Goal: Task Accomplishment & Management: Use online tool/utility

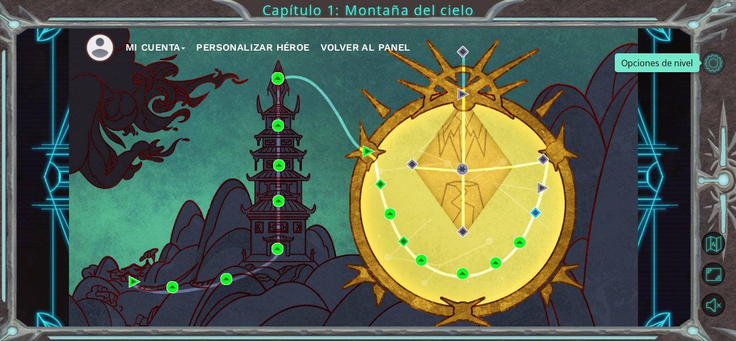
click at [715, 57] on button "Opciones de nivel" at bounding box center [713, 63] width 24 height 24
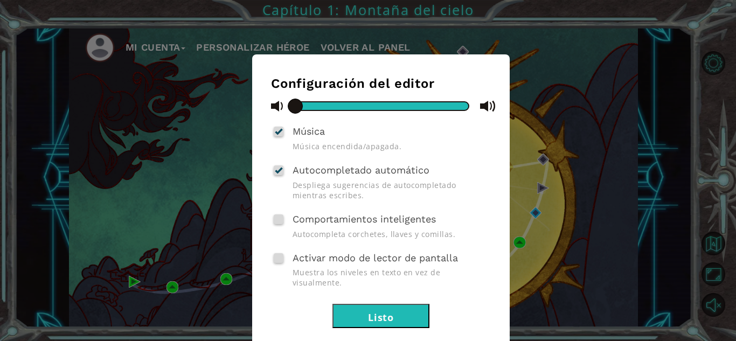
scroll to position [36, 0]
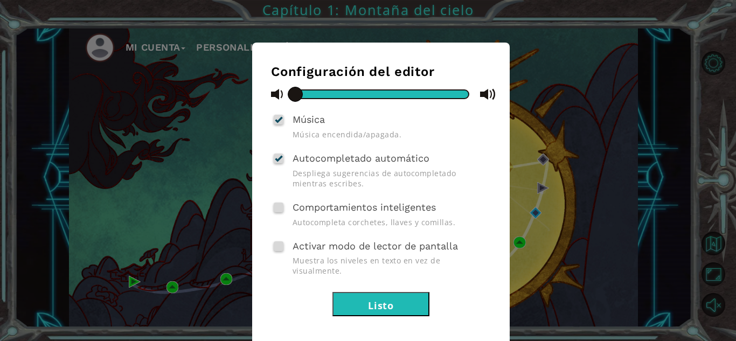
click at [409, 292] on button "Listo" at bounding box center [380, 304] width 97 height 24
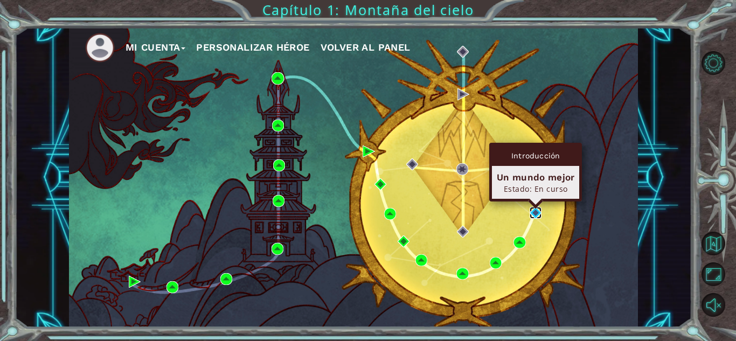
click at [539, 212] on img at bounding box center [535, 213] width 12 height 12
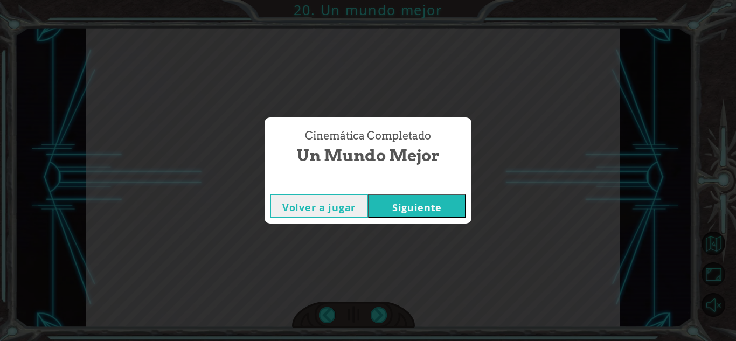
click at [428, 204] on font "Siguiente" at bounding box center [417, 207] width 50 height 13
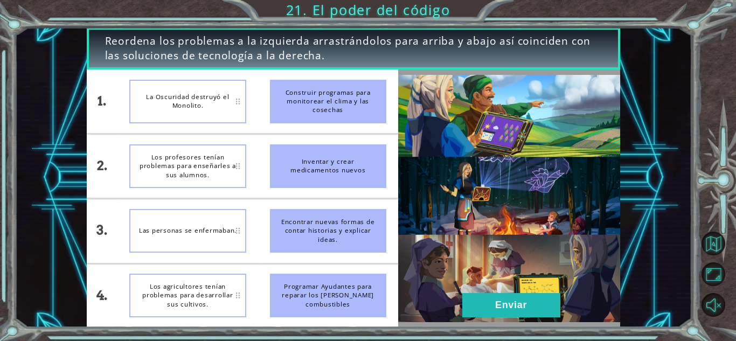
drag, startPoint x: 320, startPoint y: 303, endPoint x: 220, endPoint y: 203, distance: 141.7
click at [310, 242] on ul "Construir programas para monitorear el clima y las cosechas Inventar y crear me…" at bounding box center [328, 198] width 140 height 258
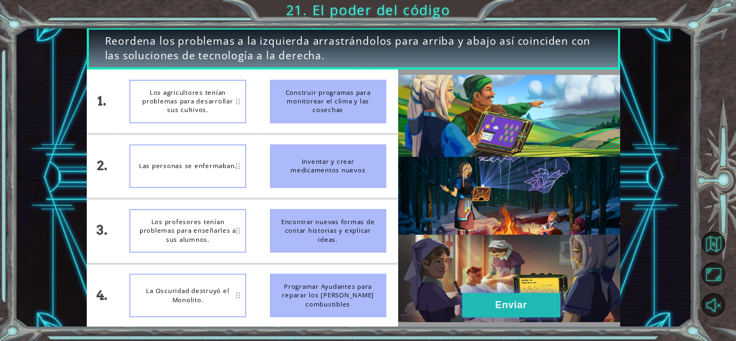
click at [544, 298] on button "Enviar" at bounding box center [511, 305] width 98 height 24
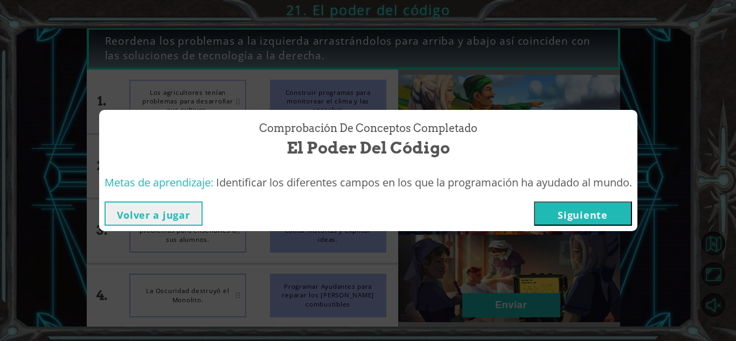
click at [599, 214] on font "Siguiente" at bounding box center [582, 214] width 50 height 13
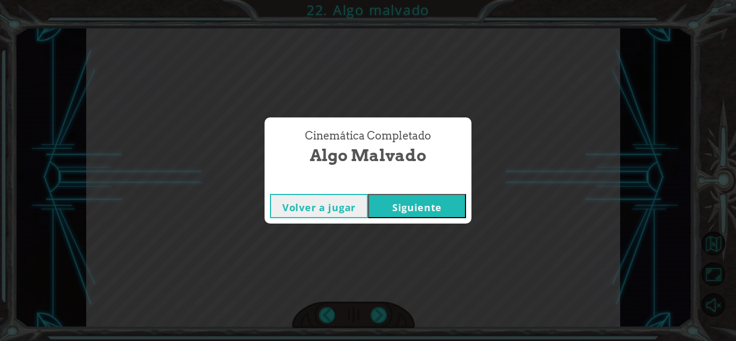
click at [400, 207] on font "Siguiente" at bounding box center [417, 207] width 50 height 13
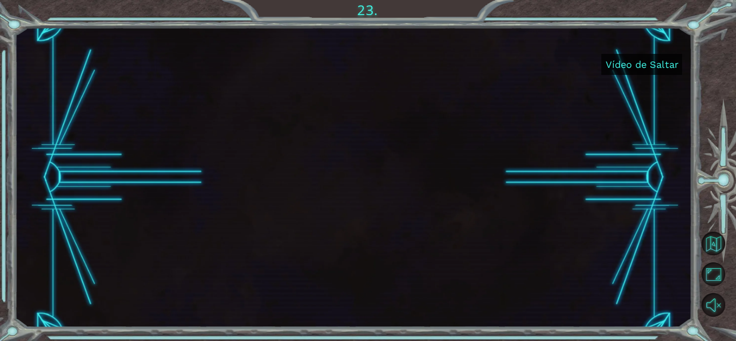
click at [628, 60] on font "Vídeo de Saltar" at bounding box center [641, 64] width 73 height 11
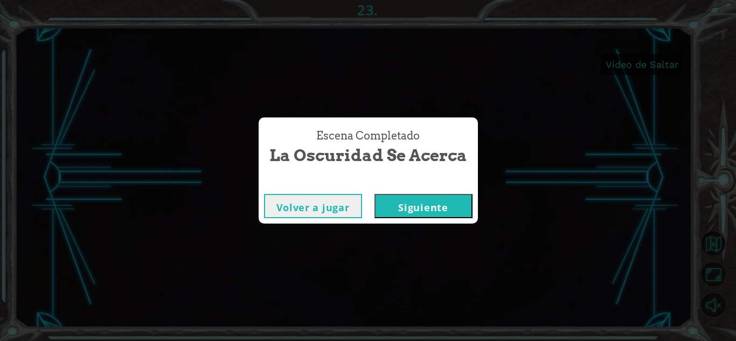
click at [389, 207] on button "Siguiente" at bounding box center [423, 206] width 98 height 24
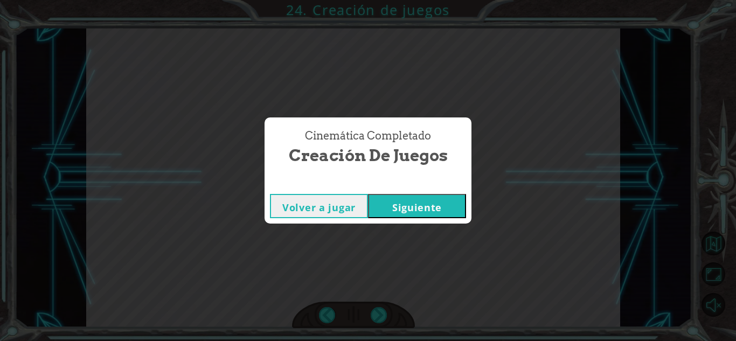
click at [435, 205] on font "Siguiente" at bounding box center [417, 207] width 50 height 13
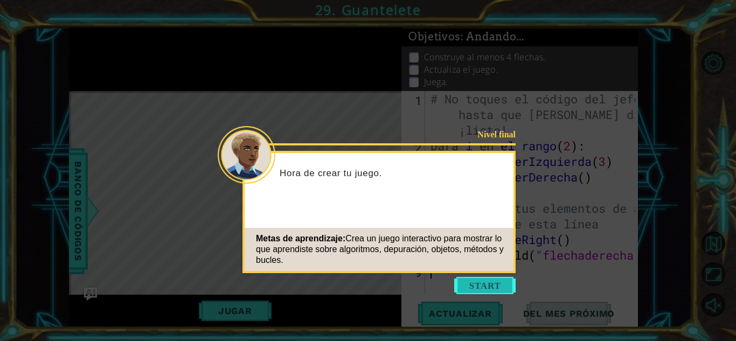
click at [479, 283] on button "Comenzar" at bounding box center [484, 285] width 61 height 17
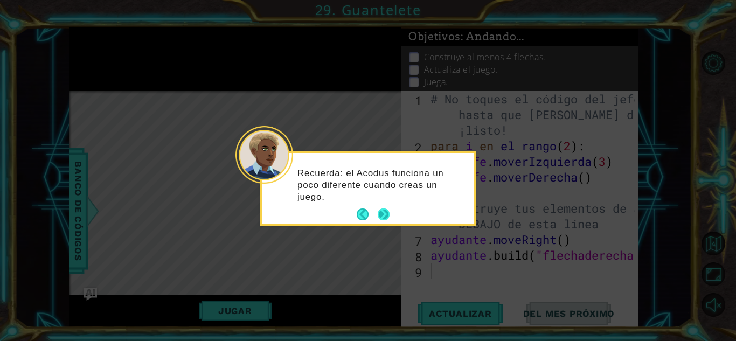
click at [383, 212] on button "Próximo" at bounding box center [384, 214] width 12 height 12
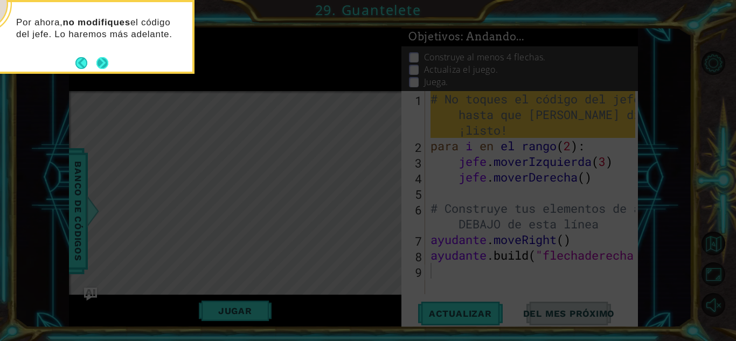
click at [102, 62] on button "Próximo" at bounding box center [102, 63] width 12 height 12
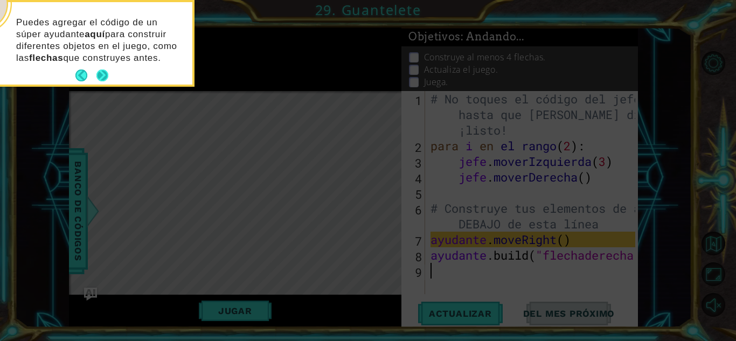
click at [106, 74] on button "Próximo" at bounding box center [102, 75] width 12 height 12
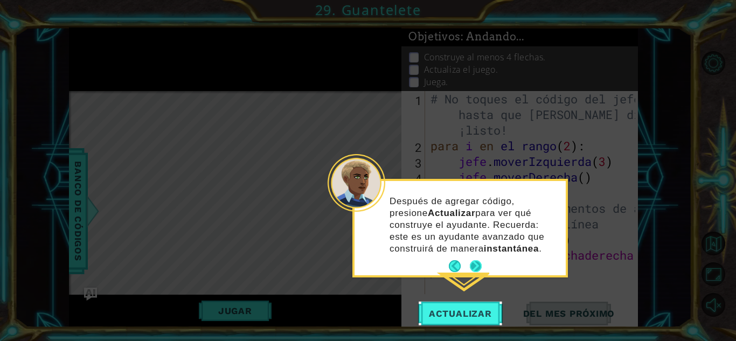
click at [478, 263] on button "Próximo" at bounding box center [476, 266] width 12 height 12
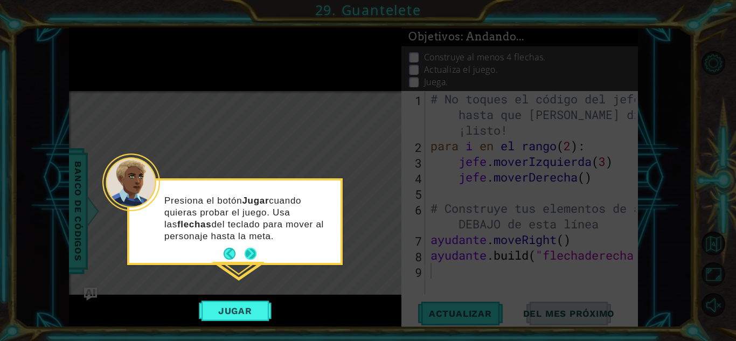
click at [249, 250] on button "Próximo" at bounding box center [251, 254] width 12 height 12
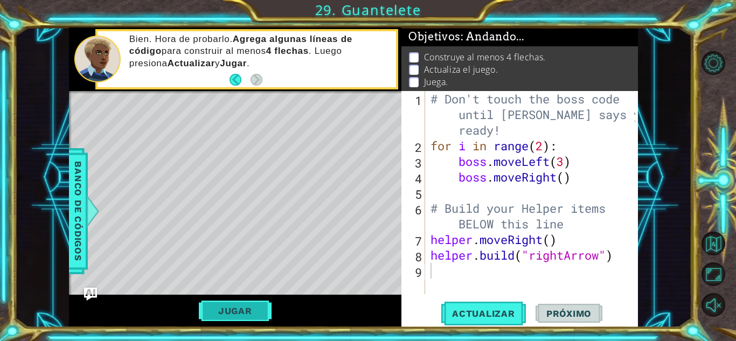
click at [245, 306] on button "Jugar" at bounding box center [235, 311] width 73 height 20
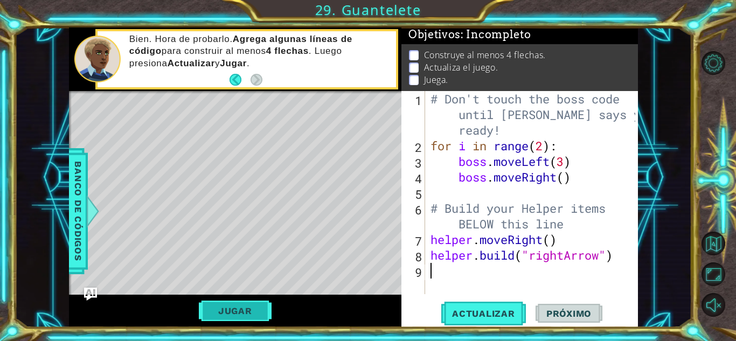
scroll to position [8, 0]
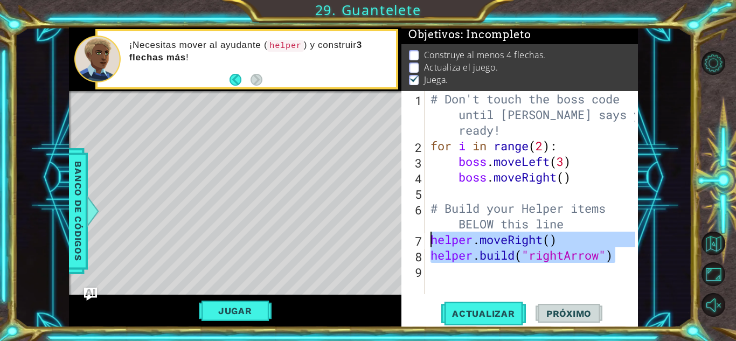
drag, startPoint x: 625, startPoint y: 261, endPoint x: 428, endPoint y: 244, distance: 197.8
click at [428, 244] on div "# Don't touch the boss code until [PERSON_NAME] says you're ready! for i in ran…" at bounding box center [531, 192] width 207 height 203
type textarea "helper.moveRight() [DOMAIN_NAME]("rightArrow")"
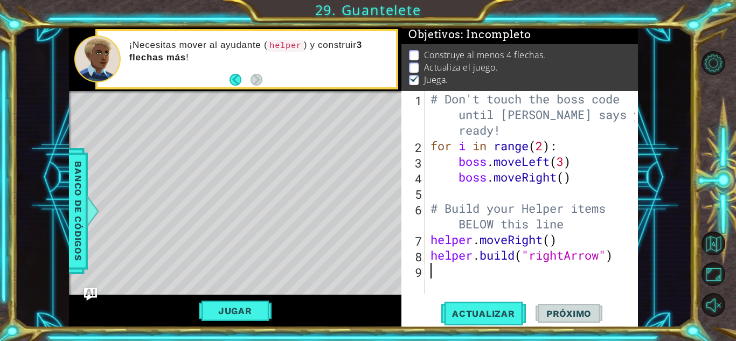
click at [441, 271] on div "# Don't touch the boss code until [PERSON_NAME] says you're ready! for i in ran…" at bounding box center [534, 224] width 212 height 266
paste textarea "[DOMAIN_NAME]("rightArrow")"
type textarea "[DOMAIN_NAME]("rightArrow")"
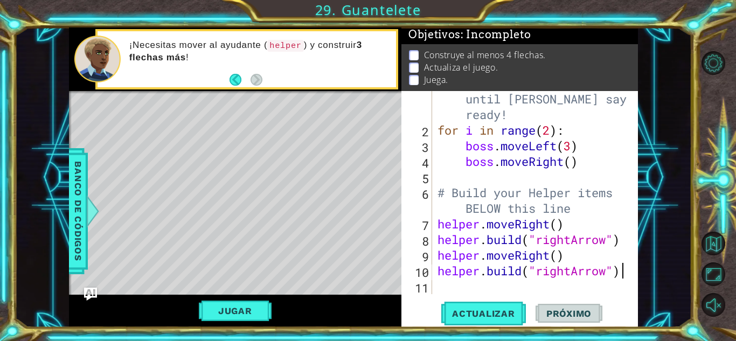
scroll to position [16, 0]
click at [448, 281] on div "# Don't touch the boss code until [PERSON_NAME] says you're ready! for i in ran…" at bounding box center [533, 208] width 197 height 266
paste textarea "[DOMAIN_NAME]("rightArrow")"
type textarea "[DOMAIN_NAME]("rightArrow")"
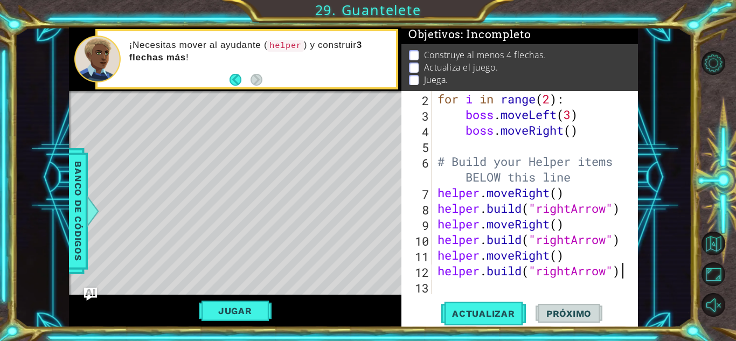
scroll to position [47, 0]
click at [480, 311] on span "Actualizar" at bounding box center [483, 313] width 85 height 11
click at [259, 310] on button "Jugar" at bounding box center [235, 311] width 73 height 20
click at [263, 308] on button "Jugar" at bounding box center [235, 311] width 73 height 20
click at [451, 285] on div "for i in range ( 2 ) : boss . moveLeft ( 3 ) boss . moveRight ( ) # Build your …" at bounding box center [533, 208] width 197 height 234
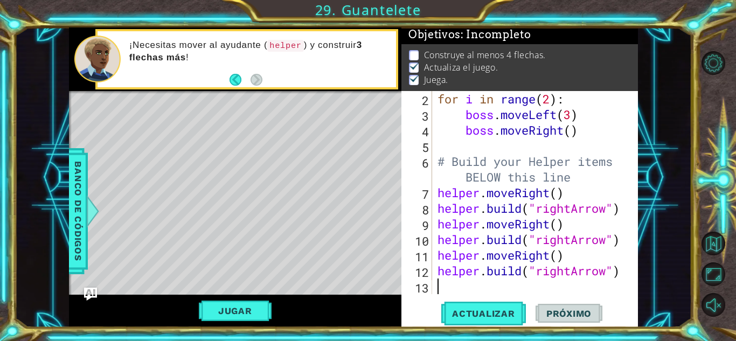
paste textarea "[DOMAIN_NAME]("rightArrow")"
type textarea "[DOMAIN_NAME]("rightArrow")"
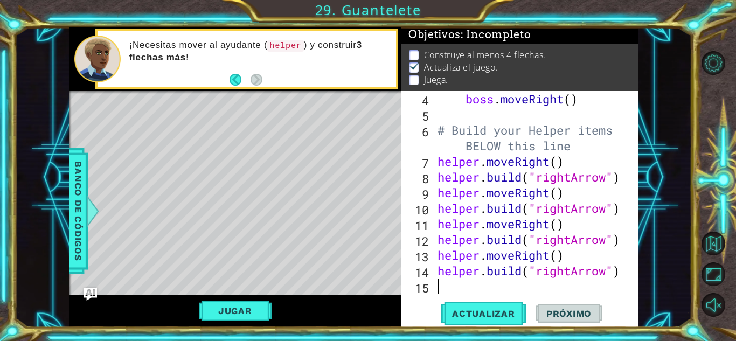
click at [451, 285] on div "boss . moveRight ( ) # Build your Helper items BELOW this line helper . moveRig…" at bounding box center [533, 208] width 197 height 234
paste textarea "[DOMAIN_NAME]("rightArrow")"
type textarea "[DOMAIN_NAME]("rightArrow")"
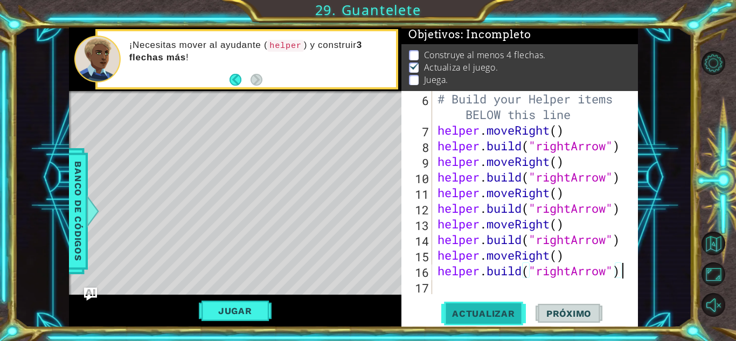
click at [491, 319] on button "Actualizar" at bounding box center [483, 314] width 85 height 24
click at [463, 290] on div "# Build your Helper items BELOW this line helper . moveRight ( ) helper . build…" at bounding box center [533, 216] width 197 height 250
paste textarea "[DOMAIN_NAME]("rightArrow")"
type textarea "[DOMAIN_NAME]("rightArrow")"
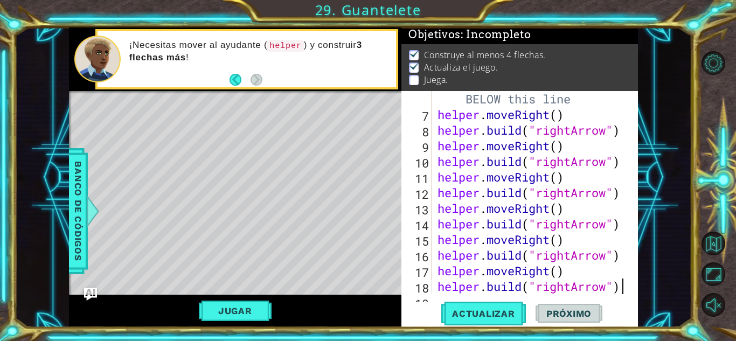
scroll to position [141, 0]
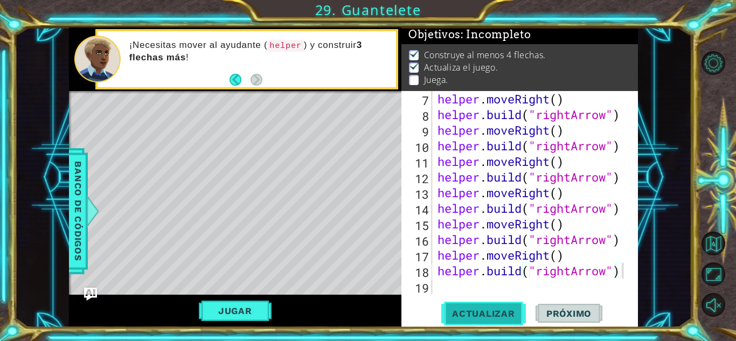
click at [474, 322] on button "Actualizar" at bounding box center [483, 314] width 85 height 24
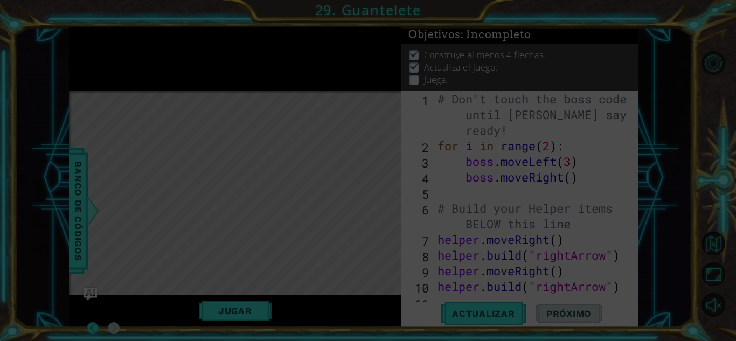
scroll to position [0, 0]
click at [452, 282] on icon at bounding box center [368, 170] width 736 height 341
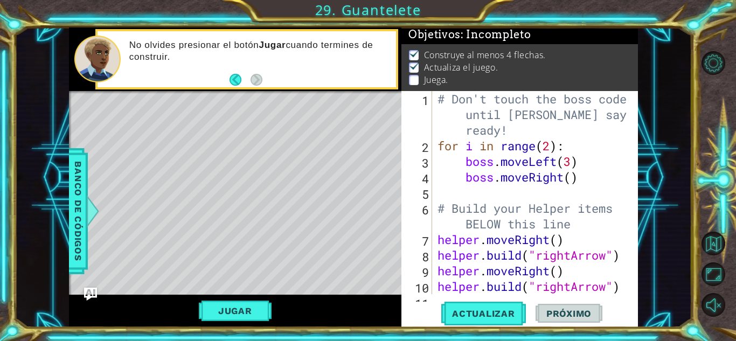
click at [440, 289] on div "# Don't touch the boss code until [PERSON_NAME] says you're ready! for i in ran…" at bounding box center [533, 224] width 197 height 266
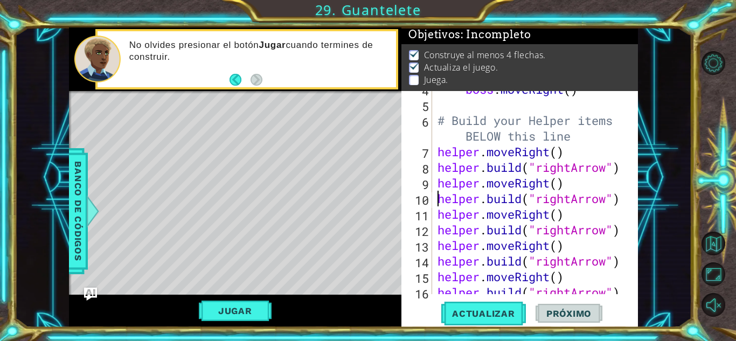
scroll to position [141, 0]
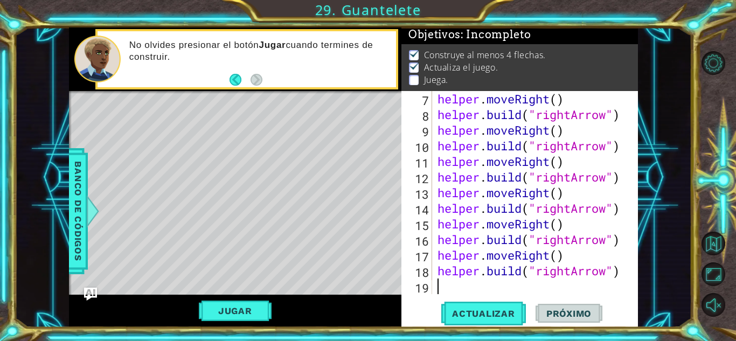
click at [489, 286] on div "helper . moveRight ( ) helper . build ( "rightArrow" ) helper . moveRight ( ) h…" at bounding box center [533, 208] width 197 height 234
type textarea "h"
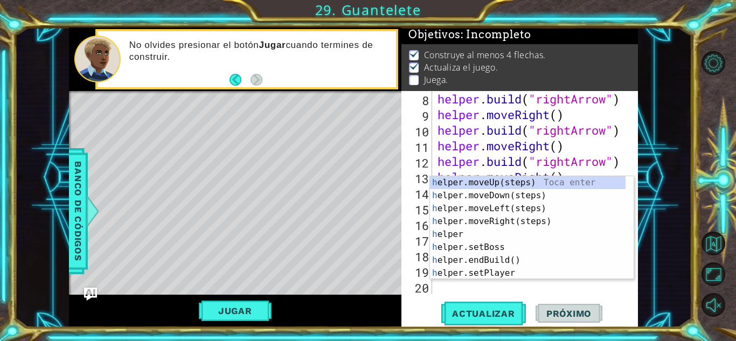
scroll to position [156, 0]
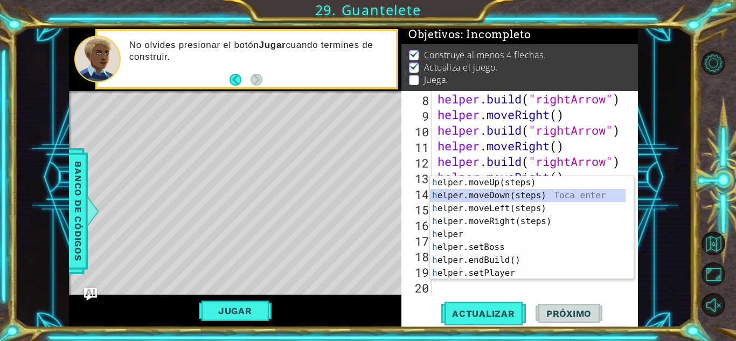
click at [500, 196] on div "h elper.moveUp(steps) Toca enter h elper.moveDown(steps) Toca enter h elper.mov…" at bounding box center [528, 240] width 196 height 129
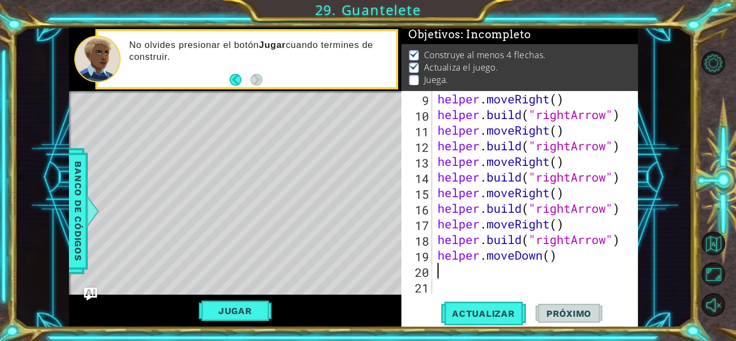
click at [517, 270] on div "helper . moveRight ( ) helper . build ( "rightArrow" ) helper . moveRight ( ) h…" at bounding box center [533, 208] width 197 height 234
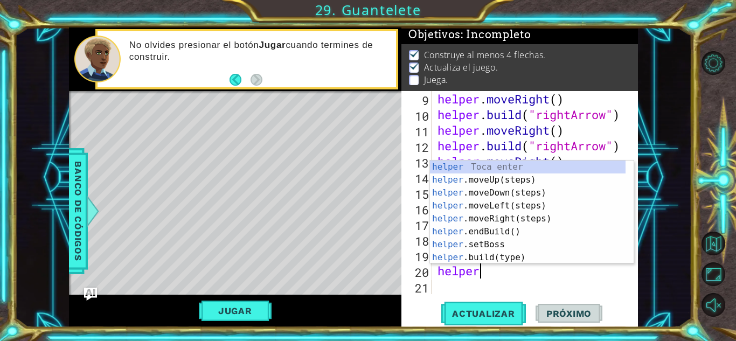
scroll to position [0, 2]
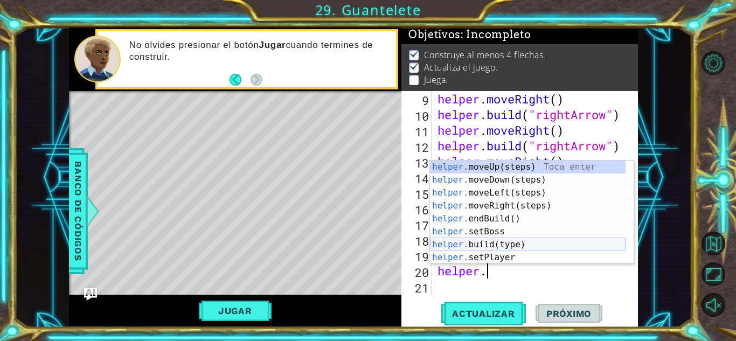
click at [531, 248] on div "helper. moveUp(steps) Toca enter helper. moveDown(steps) Toca enter helper. mov…" at bounding box center [528, 225] width 196 height 129
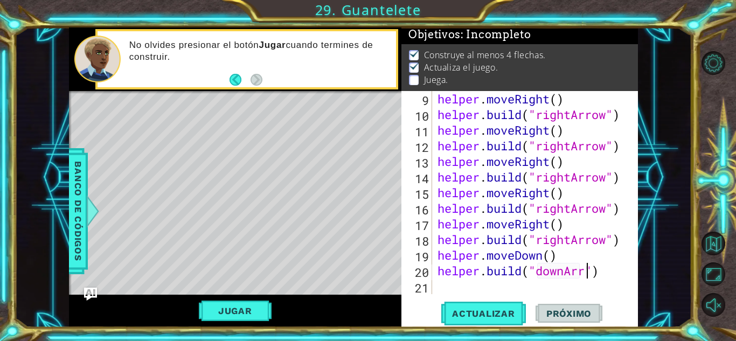
scroll to position [0, 7]
click at [520, 313] on span "Actualizar" at bounding box center [483, 313] width 85 height 11
click at [476, 310] on span "Actualizar" at bounding box center [483, 313] width 85 height 11
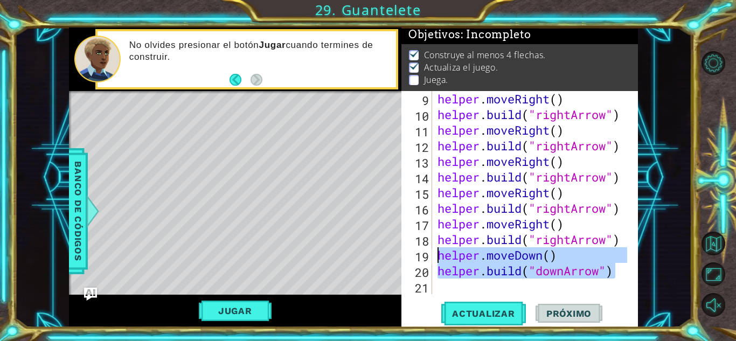
drag, startPoint x: 615, startPoint y: 274, endPoint x: 437, endPoint y: 261, distance: 178.2
click at [437, 261] on div "helper . moveRight ( ) helper . build ( "rightArrow" ) helper . moveRight ( ) h…" at bounding box center [533, 208] width 197 height 234
type textarea "helper.moveDown() [DOMAIN_NAME]("downArrow")"
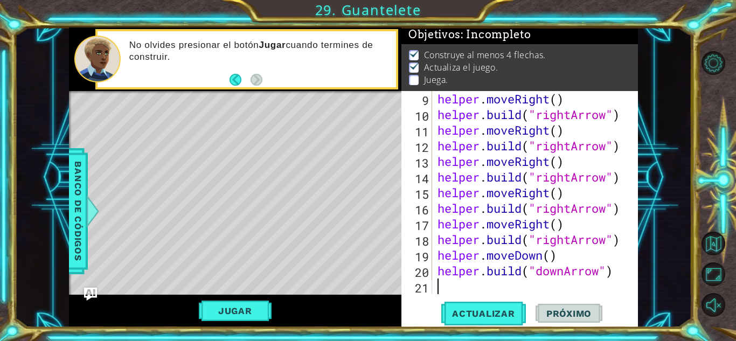
click at [443, 294] on div "helper . moveRight ( ) helper . build ( "rightArrow" ) helper . moveRight ( ) h…" at bounding box center [533, 208] width 197 height 234
paste textarea "[DOMAIN_NAME]("downArrow")"
type textarea "[DOMAIN_NAME]("downArrow")"
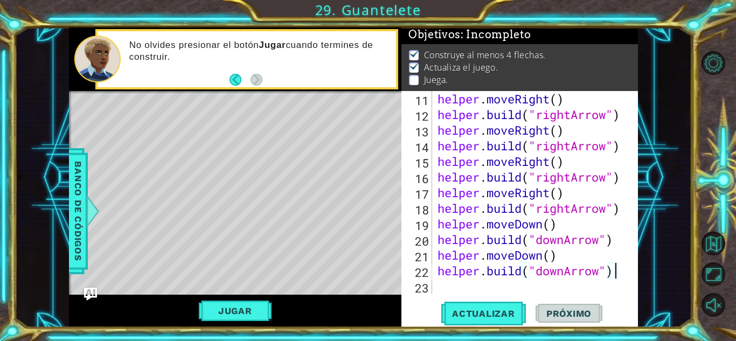
click at [443, 294] on div "helper . moveRight ( ) helper . build ( "rightArrow" ) helper . moveRight ( ) h…" at bounding box center [533, 208] width 197 height 234
paste textarea "[DOMAIN_NAME]("downArrow")"
type textarea "[DOMAIN_NAME]("downArrow")"
click at [443, 294] on div "helper . moveRight ( ) helper . build ( "rightArrow" ) helper . moveRight ( ) h…" at bounding box center [533, 208] width 197 height 234
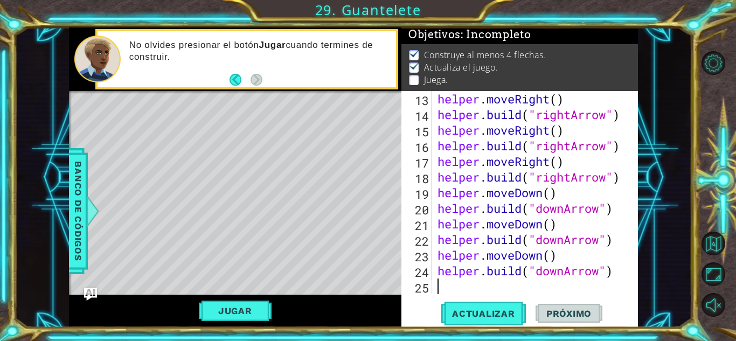
paste textarea "[DOMAIN_NAME]("downArrow")"
type textarea "[DOMAIN_NAME]("downArrow")"
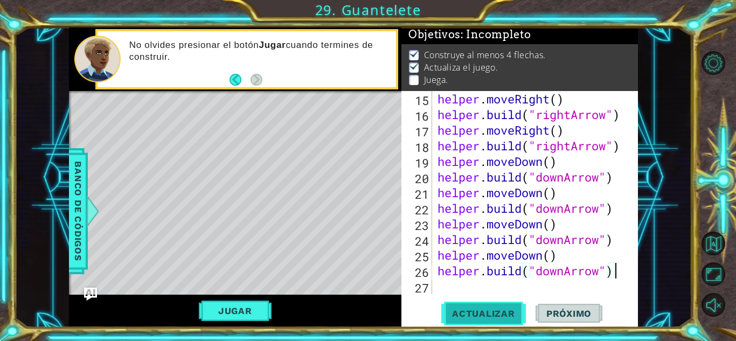
click at [458, 308] on span "Actualizar" at bounding box center [483, 313] width 85 height 11
click at [241, 304] on button "Jugar" at bounding box center [235, 311] width 73 height 20
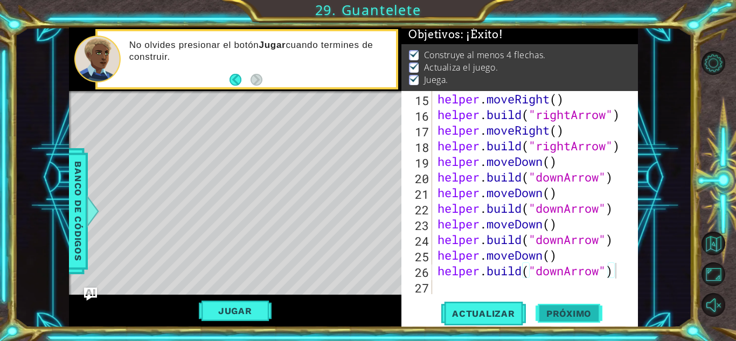
click at [576, 316] on span "Próximo" at bounding box center [568, 313] width 67 height 11
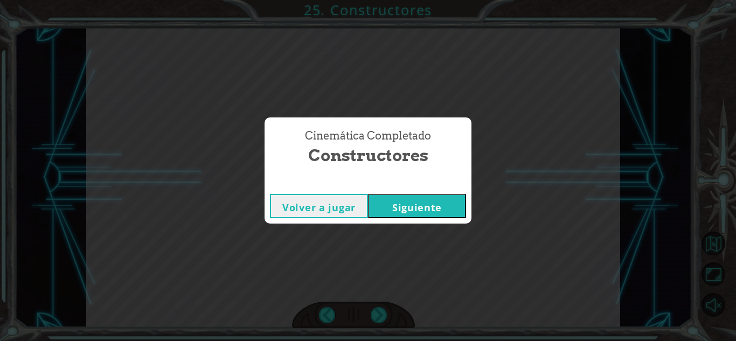
click at [411, 201] on button "Siguiente" at bounding box center [417, 206] width 98 height 24
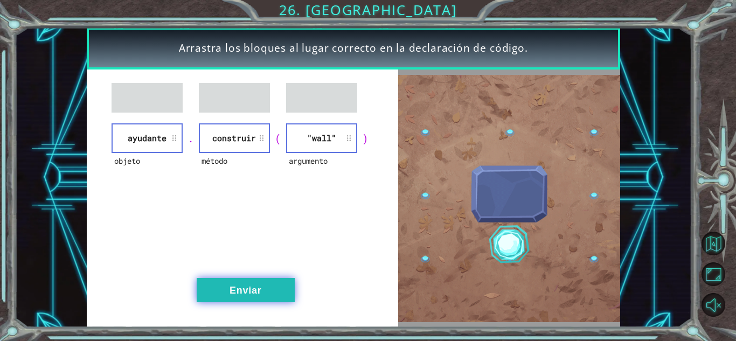
click at [244, 291] on button "Enviar" at bounding box center [246, 290] width 98 height 24
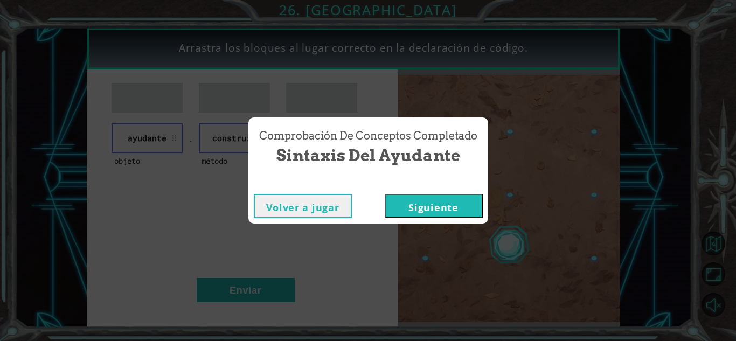
click at [405, 201] on button "Siguiente" at bounding box center [434, 206] width 98 height 24
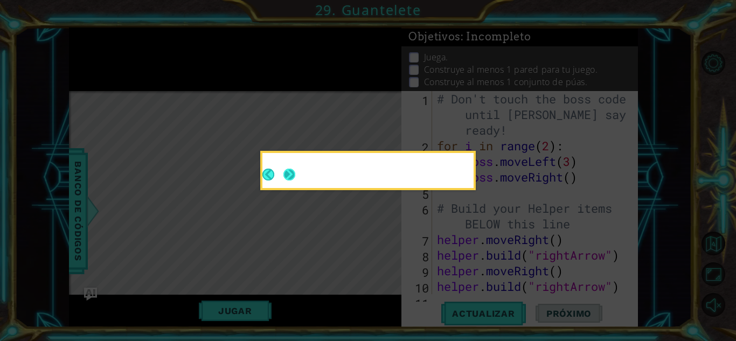
click at [283, 179] on button "Next" at bounding box center [289, 175] width 12 height 12
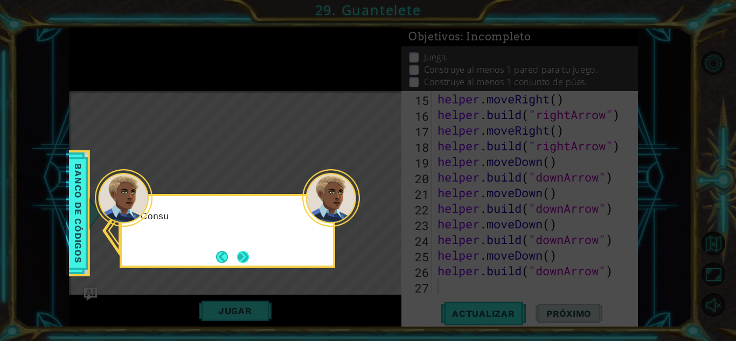
scroll to position [266, 0]
click at [246, 259] on button "Next" at bounding box center [243, 257] width 12 height 12
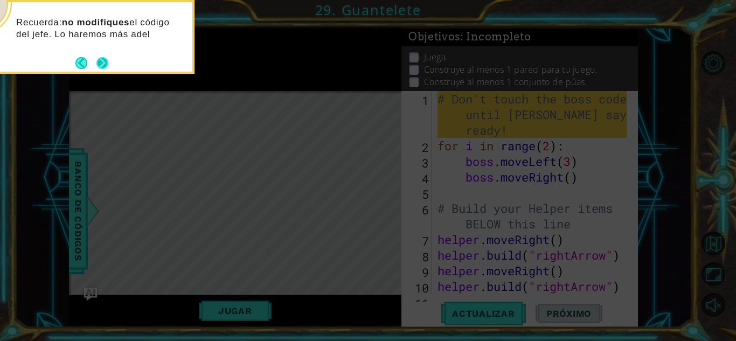
click at [102, 67] on button "Next" at bounding box center [102, 63] width 12 height 12
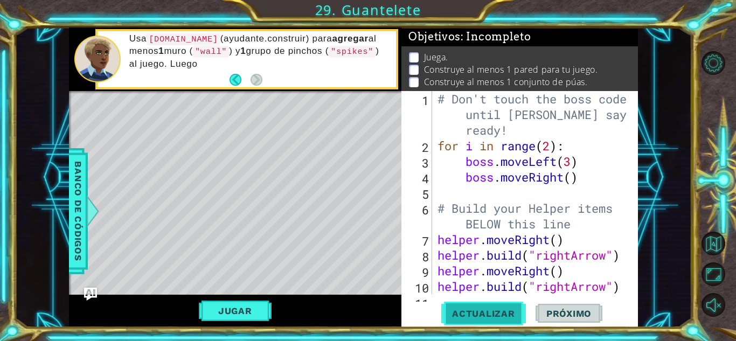
click at [499, 313] on span "Actualizar" at bounding box center [483, 313] width 85 height 11
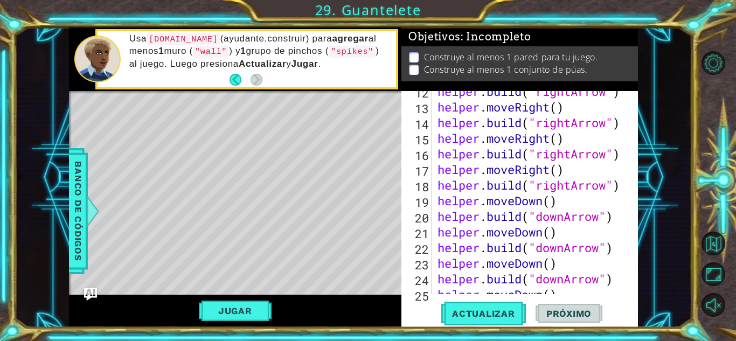
scroll to position [266, 0]
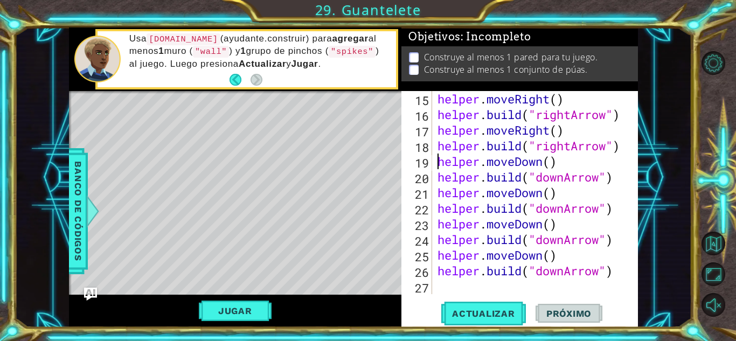
click at [437, 156] on div "helper . moveRight ( ) helper . build ( "rightArrow" ) helper . moveRight ( ) h…" at bounding box center [533, 208] width 197 height 234
click at [545, 161] on div "helper . moveRight ( ) helper . build ( "rightArrow" ) helper . moveRight ( ) h…" at bounding box center [533, 208] width 197 height 234
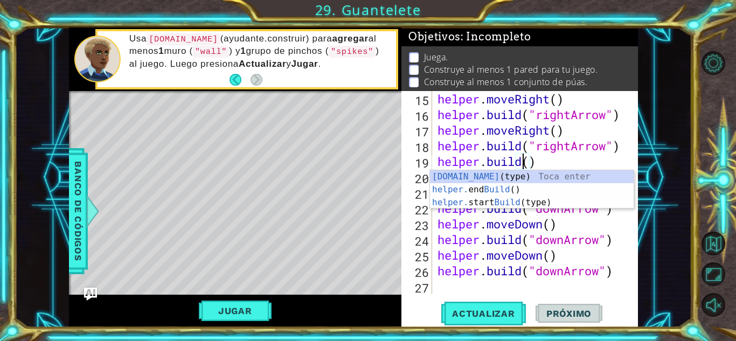
scroll to position [0, 4]
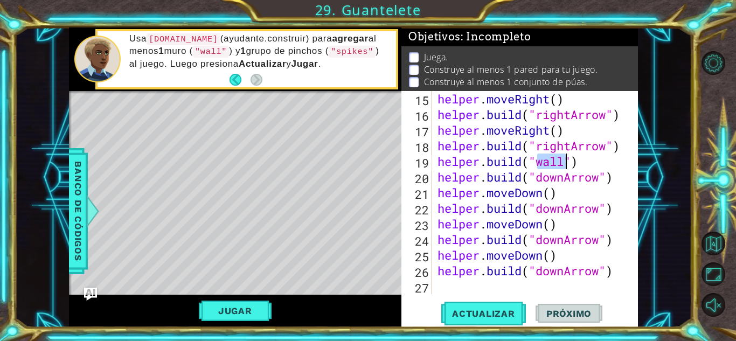
click at [617, 175] on div "helper . moveRight ( ) helper . build ( "rightArrow" ) helper . moveRight ( ) h…" at bounding box center [533, 208] width 197 height 234
click at [491, 312] on span "Actualizar" at bounding box center [483, 313] width 85 height 11
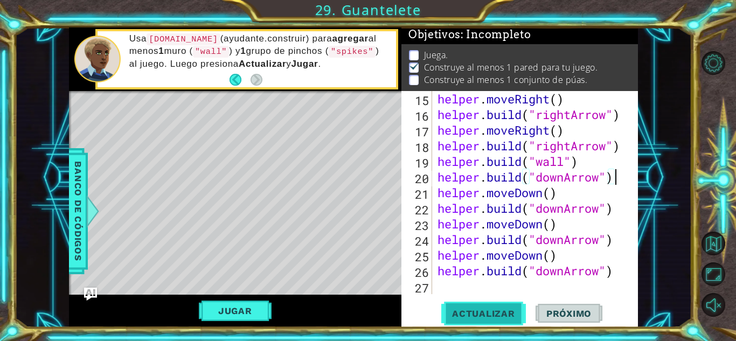
scroll to position [8, 0]
click at [253, 306] on button "Jugar" at bounding box center [235, 311] width 73 height 20
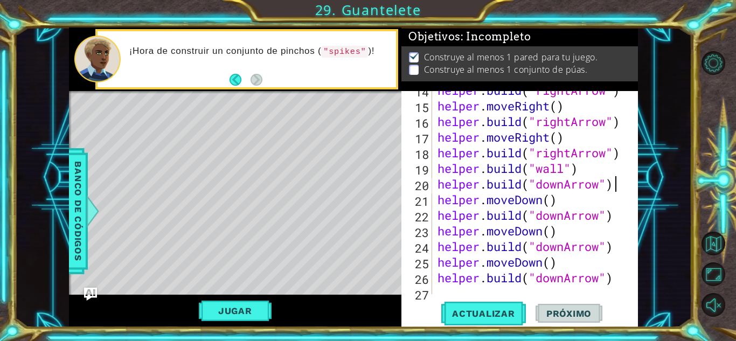
scroll to position [266, 0]
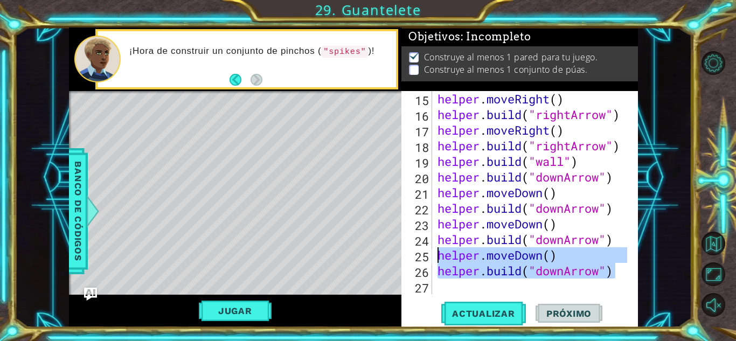
drag, startPoint x: 612, startPoint y: 274, endPoint x: 423, endPoint y: 257, distance: 189.8
click at [423, 257] on div "[DOMAIN_NAME]("downArrow") 15 16 17 18 19 20 21 22 23 24 25 26 27 helper . move…" at bounding box center [518, 192] width 234 height 203
type textarea "helper.moveDown() [DOMAIN_NAME]("downArrow")"
click at [443, 287] on div "helper . moveRight ( ) helper . build ( "rightArrow" ) helper . moveRight ( ) h…" at bounding box center [533, 208] width 197 height 234
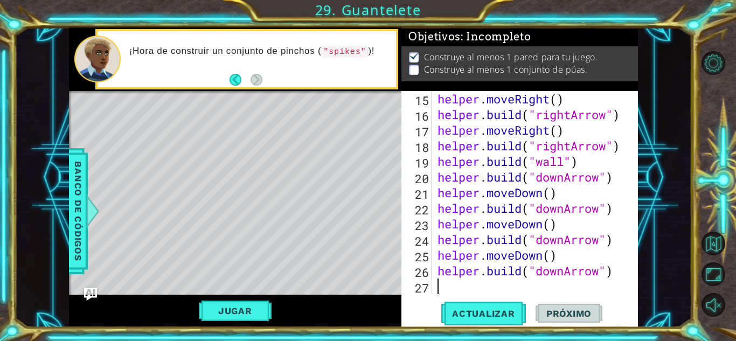
scroll to position [0, 0]
paste textarea "[DOMAIN_NAME]("downArrow")"
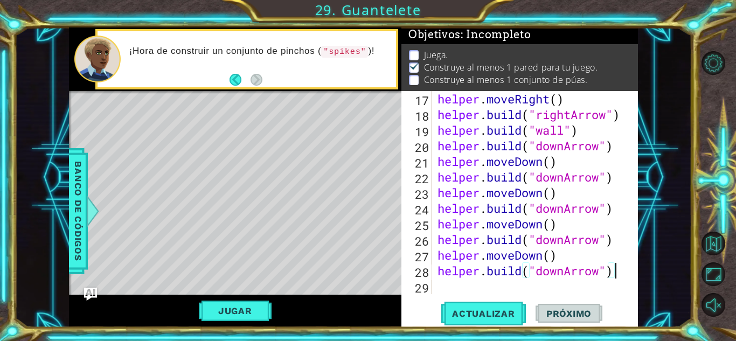
scroll to position [2, 0]
click at [497, 311] on span "Actualizar" at bounding box center [483, 313] width 85 height 11
click at [441, 256] on div "helper . moveRight ( ) helper . build ( "rightArrow" ) helper . build ( "wall" …" at bounding box center [533, 208] width 197 height 234
type textarea "helper.moveDown()"
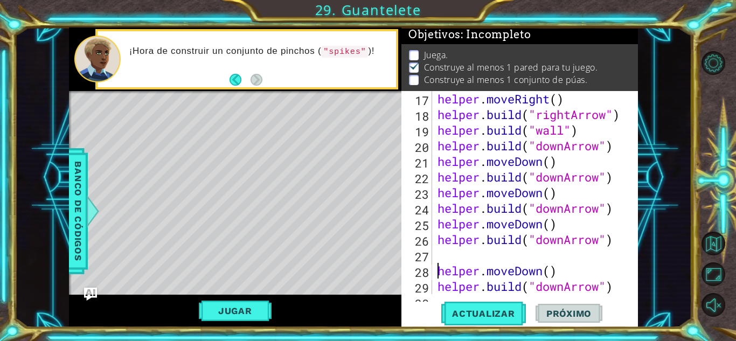
click at [442, 248] on div "helper . moveRight ( ) helper . build ( "rightArrow" ) helper . build ( "wall" …" at bounding box center [533, 208] width 197 height 234
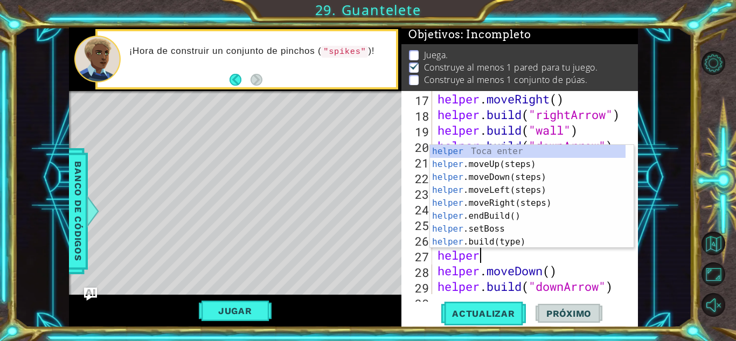
scroll to position [0, 2]
click at [484, 246] on div "helper Toca enter helper .moveUp(steps) Toca enter helper .moveDown(steps) Toca…" at bounding box center [528, 209] width 196 height 129
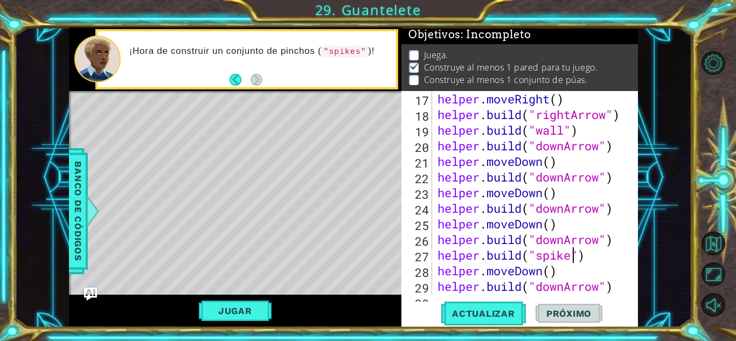
scroll to position [0, 6]
click at [502, 308] on span "Actualizar" at bounding box center [483, 313] width 85 height 11
click at [259, 309] on button "Jugar" at bounding box center [235, 311] width 73 height 20
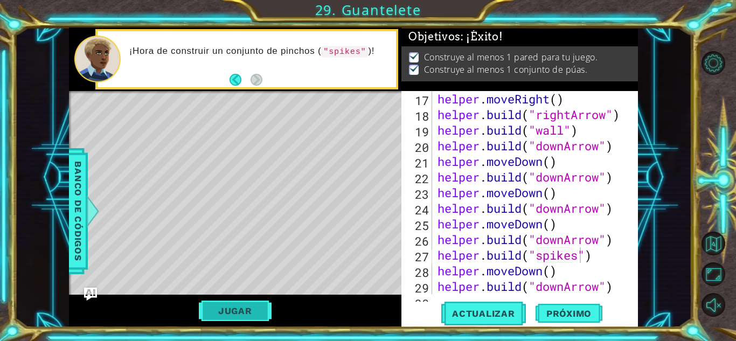
scroll to position [4, 0]
click at [543, 224] on div "helper . moveRight ( ) helper . build ( "rightArrow" ) helper . build ( "wall" …" at bounding box center [533, 208] width 197 height 234
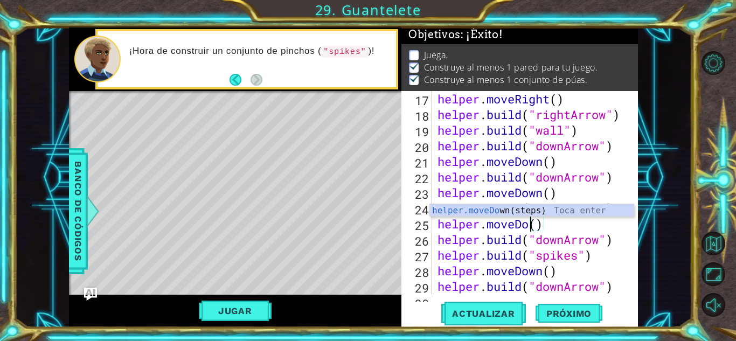
scroll to position [0, 4]
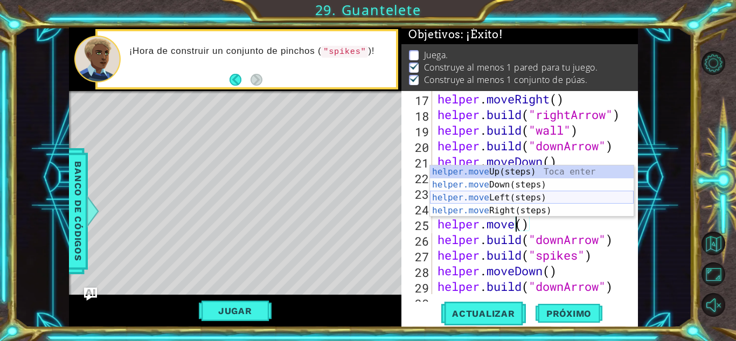
click at [552, 201] on div "helper.move Up(steps) Toca enter helper.move Down(steps) Toca enter helper.move…" at bounding box center [532, 204] width 204 height 78
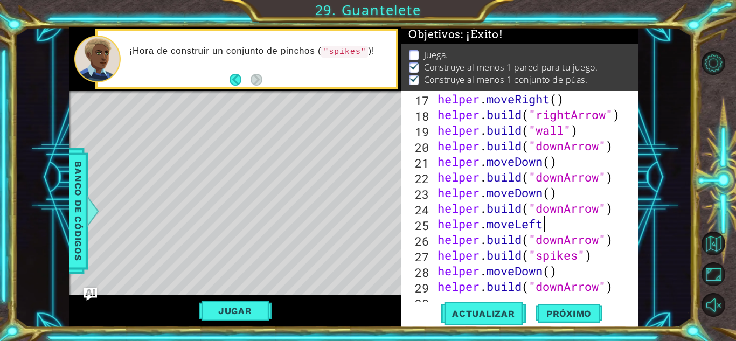
click at [555, 223] on div "helper . moveRight ( ) helper . build ( "rightArrow" ) helper . build ( "wall" …" at bounding box center [533, 208] width 197 height 234
click at [566, 240] on div "helper . moveRight ( ) helper . build ( "rightArrow" ) helper . build ( "wall" …" at bounding box center [533, 208] width 197 height 234
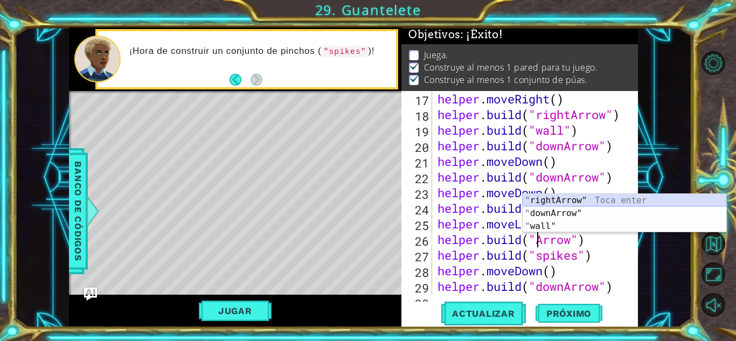
click at [646, 200] on div "" rightArrow" Toca enter " downArrow" Toca enter " wall" Toca enter" at bounding box center [624, 226] width 204 height 65
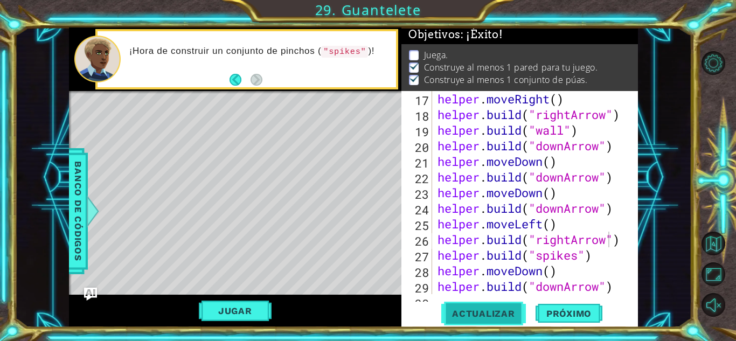
click at [468, 308] on span "Actualizar" at bounding box center [483, 313] width 85 height 11
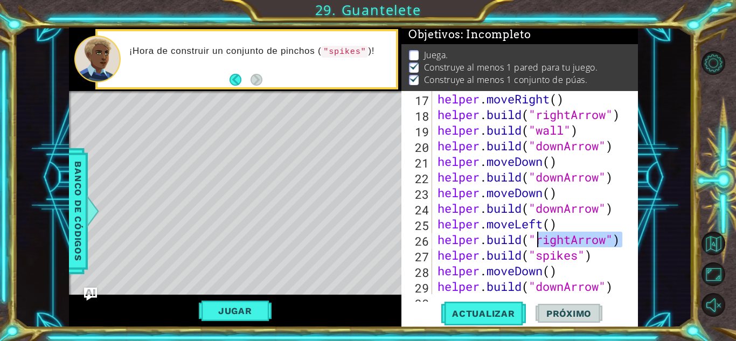
drag, startPoint x: 624, startPoint y: 240, endPoint x: 536, endPoint y: 243, distance: 88.4
click at [536, 243] on div "[DOMAIN_NAME]("rightArrow") 17 18 19 20 21 22 23 24 25 26 27 28 29 30 helper . …" at bounding box center [518, 192] width 234 height 203
click at [605, 254] on div "helper . moveRight ( ) helper . build ( "rightArrow" ) helper . build ( "wall" …" at bounding box center [533, 208] width 197 height 234
click at [573, 241] on div "helper . moveRight ( ) helper . build ( "rightArrow" ) helper . build ( "wall" …" at bounding box center [533, 208] width 197 height 234
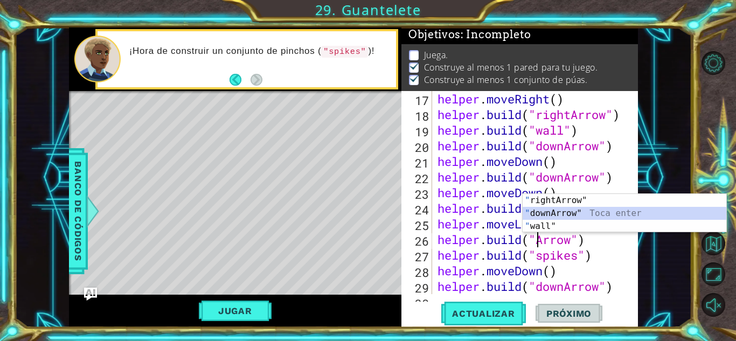
click at [611, 214] on div "" rightArrow" Toca enter " downArrow" Toca enter " wall" Toca enter" at bounding box center [624, 226] width 204 height 65
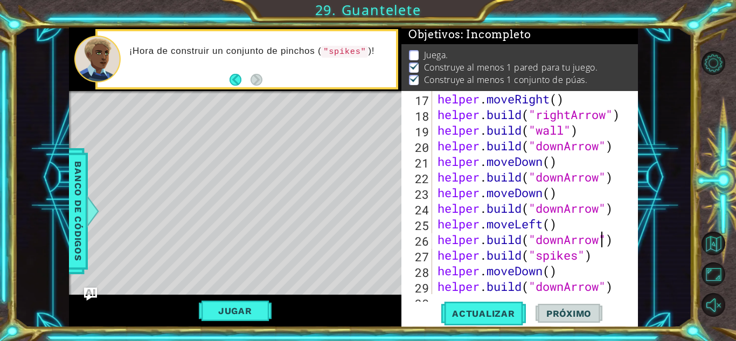
click at [563, 222] on div "helper . moveRight ( ) helper . build ( "rightArrow" ) helper . build ( "wall" …" at bounding box center [533, 208] width 197 height 234
type textarea "helper.moveLeft()"
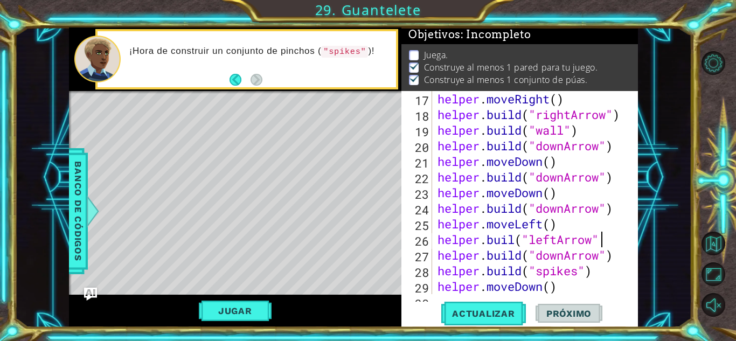
scroll to position [0, 7]
click at [483, 320] on button "Actualizar" at bounding box center [483, 314] width 85 height 24
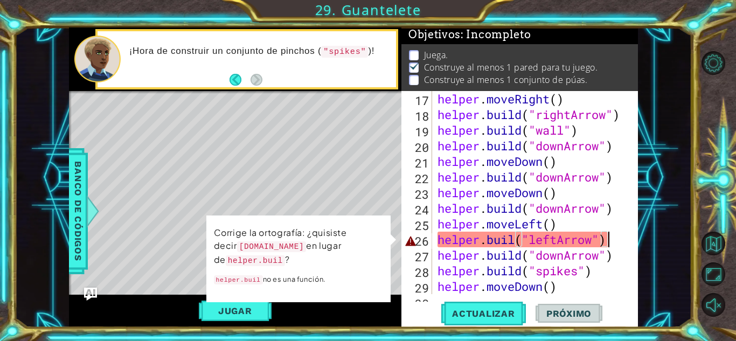
click at [515, 241] on div "helper . moveRight ( ) helper . build ( "rightArrow" ) helper . build ( "wall" …" at bounding box center [533, 208] width 197 height 234
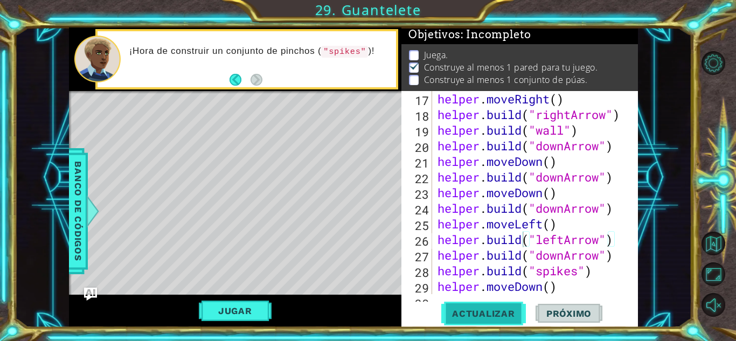
click at [489, 310] on span "Actualizar" at bounding box center [483, 313] width 85 height 11
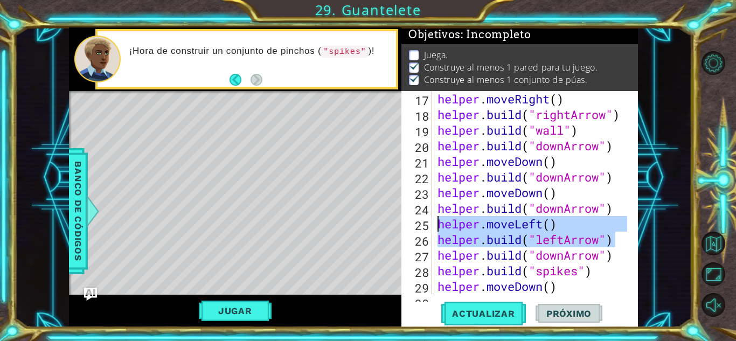
drag, startPoint x: 616, startPoint y: 238, endPoint x: 437, endPoint y: 225, distance: 179.3
click at [437, 225] on div "helper . moveRight ( ) helper . build ( "rightArrow" ) helper . build ( "wall" …" at bounding box center [533, 208] width 197 height 234
click at [435, 254] on div "helper . moveRight ( ) helper . build ( "rightArrow" ) helper . build ( "wall" …" at bounding box center [533, 208] width 197 height 234
type textarea "[DOMAIN_NAME]("downArrow")"
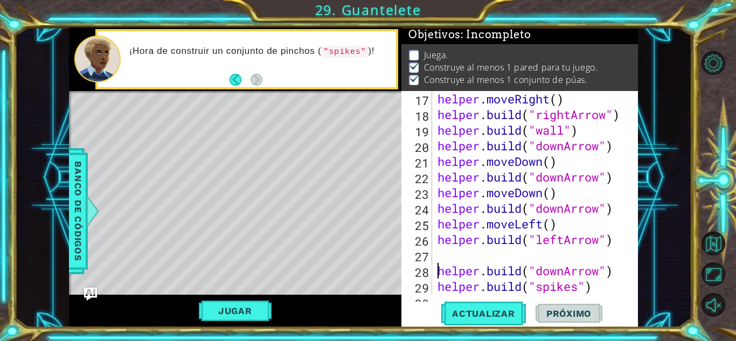
click at [438, 256] on div "helper . moveRight ( ) helper . build ( "rightArrow" ) helper . build ( "wall" …" at bounding box center [533, 208] width 197 height 234
paste textarea "[DOMAIN_NAME]("leftArrow")"
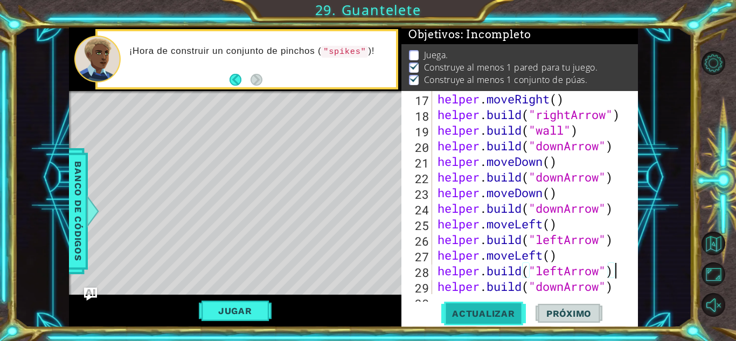
click at [463, 310] on span "Actualizar" at bounding box center [483, 313] width 85 height 11
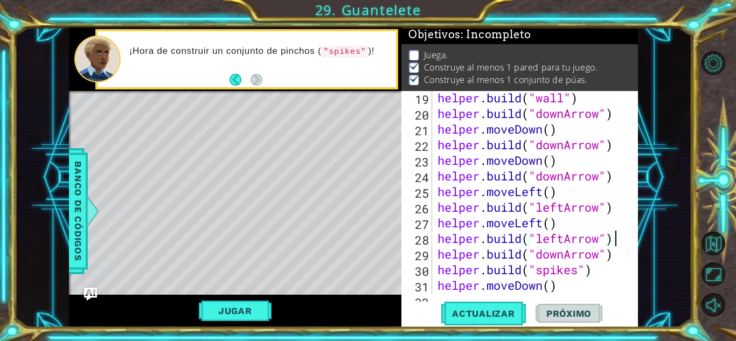
scroll to position [329, 0]
click at [545, 222] on div "helper . build ( "wall" ) helper . build ( "downArrow" ) helper . moveDown ( ) …" at bounding box center [533, 207] width 197 height 234
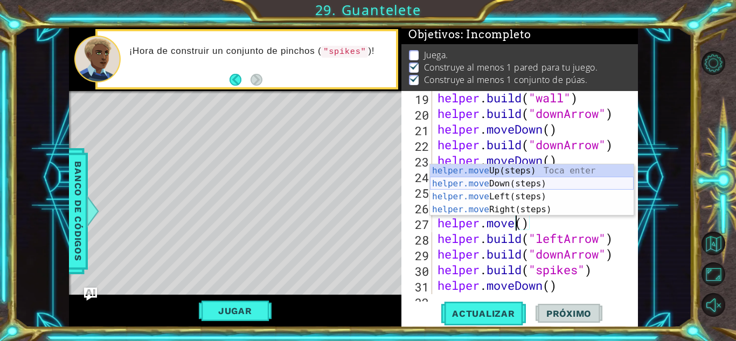
click at [550, 187] on div "helper.move Up(steps) Toca enter helper.move Down(steps) Toca enter helper.move…" at bounding box center [532, 203] width 204 height 78
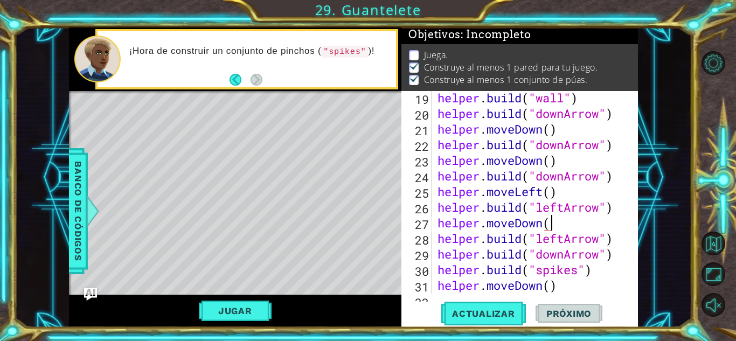
scroll to position [0, 5]
click at [566, 240] on div "helper . build ( "wall" ) helper . build ( "downArrow" ) helper . moveDown ( ) …" at bounding box center [533, 207] width 197 height 234
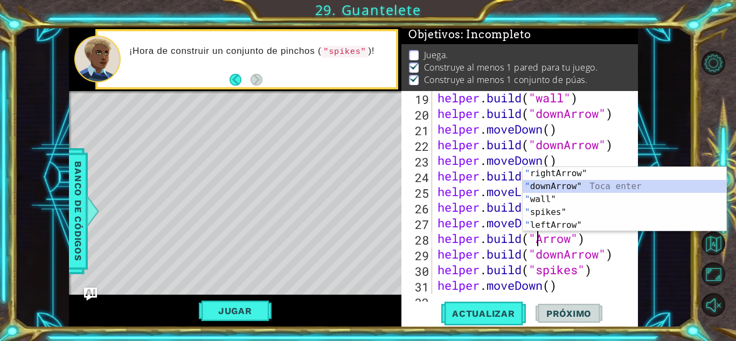
click at [574, 181] on div "" rightArrow" Toca enter " downArrow" Toca enter " wall" Toca enter " spikes" T…" at bounding box center [624, 212] width 204 height 90
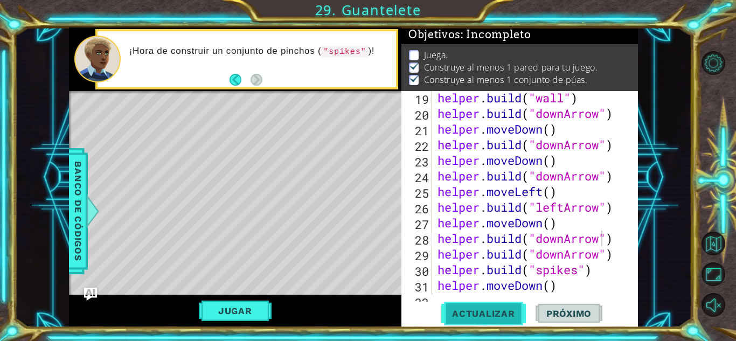
click at [495, 311] on span "Actualizar" at bounding box center [483, 313] width 85 height 11
click at [459, 194] on div "helper . build ( "wall" ) helper . build ( "downArrow" ) helper . moveDown ( ) …" at bounding box center [533, 207] width 197 height 234
click at [249, 310] on button "Jugar" at bounding box center [235, 311] width 73 height 20
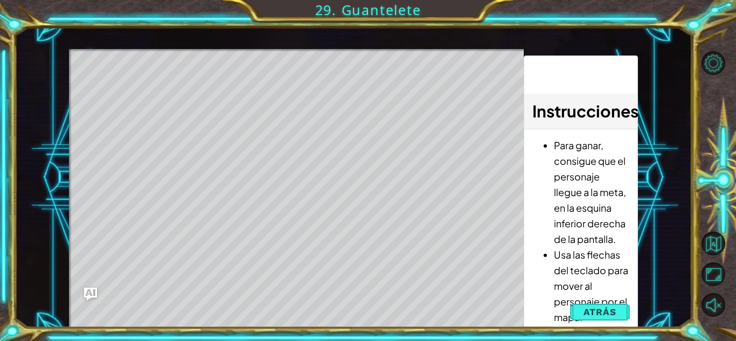
scroll to position [4, 0]
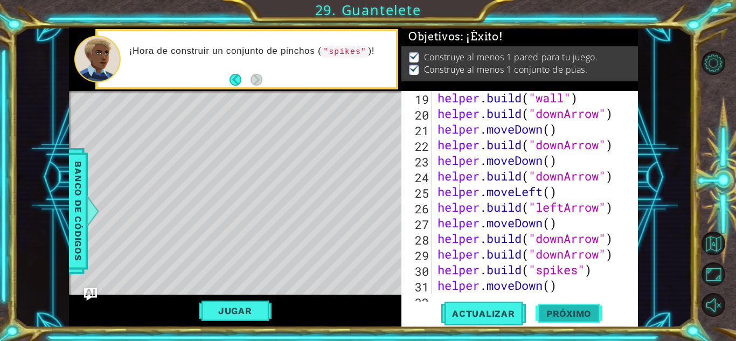
click at [587, 310] on span "Próximo" at bounding box center [568, 313] width 67 height 11
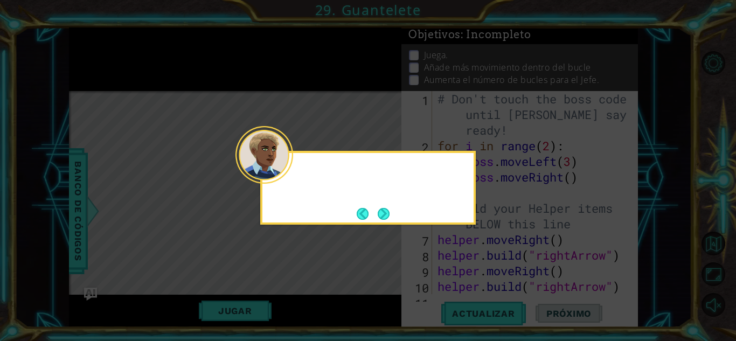
scroll to position [0, 0]
click at [380, 214] on button "Next" at bounding box center [384, 214] width 12 height 12
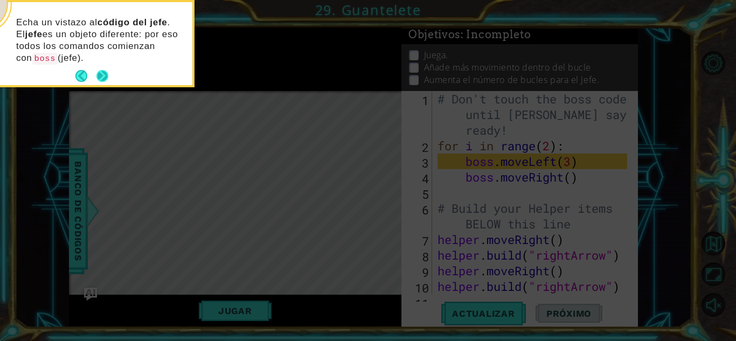
click at [98, 74] on button "Next" at bounding box center [102, 76] width 12 height 12
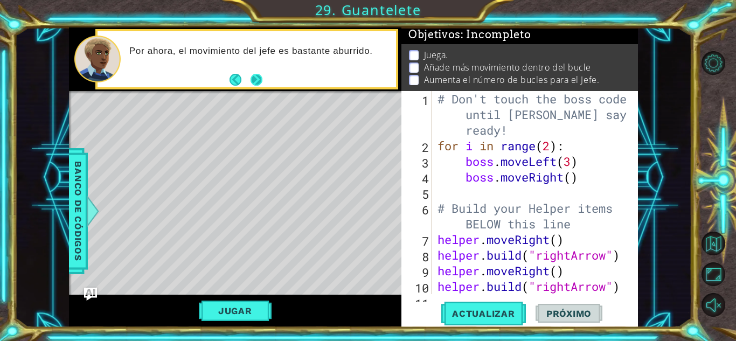
click at [261, 80] on button "Next" at bounding box center [256, 80] width 12 height 12
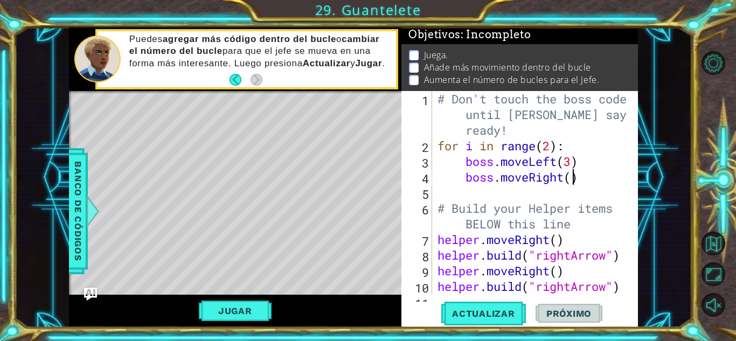
click at [574, 182] on div "# Don't touch the boss code until [PERSON_NAME] says you're ready! for i in ran…" at bounding box center [533, 224] width 197 height 266
type textarea "boss.moveRight(4)"
drag, startPoint x: 591, startPoint y: 177, endPoint x: 464, endPoint y: 175, distance: 127.1
click at [464, 175] on div "# Don't touch the boss code until [PERSON_NAME] says you're ready! for i in ran…" at bounding box center [533, 224] width 197 height 266
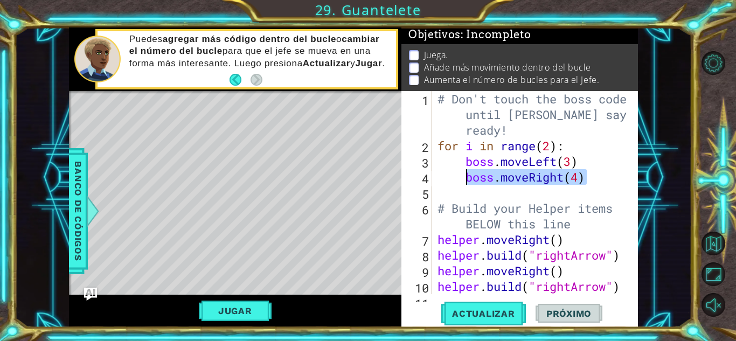
click at [473, 192] on div "# Don't touch the boss code until [PERSON_NAME] says you're ready! for i in ran…" at bounding box center [533, 224] width 197 height 266
paste textarea "boss.moveRight(4)"
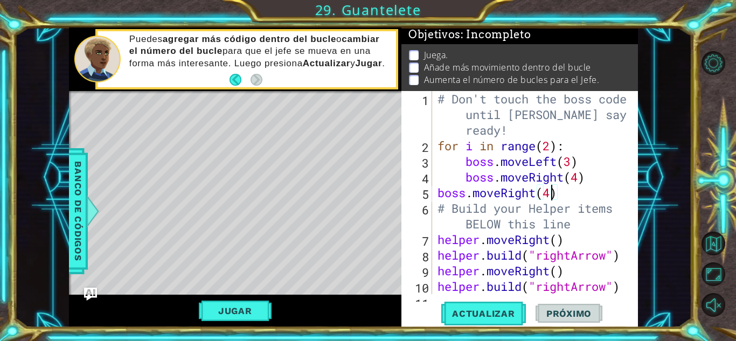
click at [552, 191] on div "# Don't touch the boss code until [PERSON_NAME] says you're ready! for i in ran…" at bounding box center [533, 224] width 197 height 266
drag, startPoint x: 538, startPoint y: 194, endPoint x: 503, endPoint y: 197, distance: 34.6
click at [503, 197] on div "# Don't touch the boss code until [PERSON_NAME] says you're ready! for i in ran…" at bounding box center [533, 224] width 197 height 266
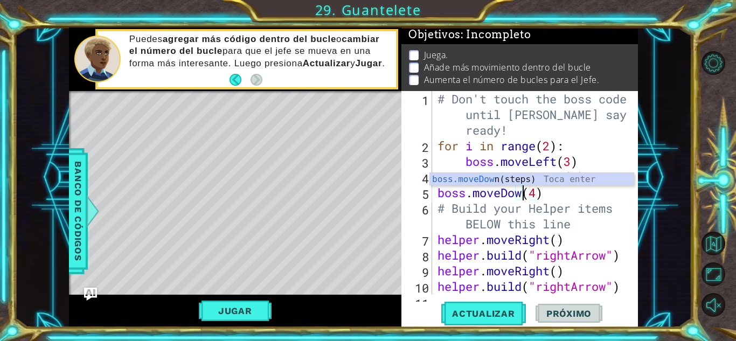
scroll to position [0, 4]
click at [485, 310] on span "Actualizar" at bounding box center [483, 313] width 85 height 11
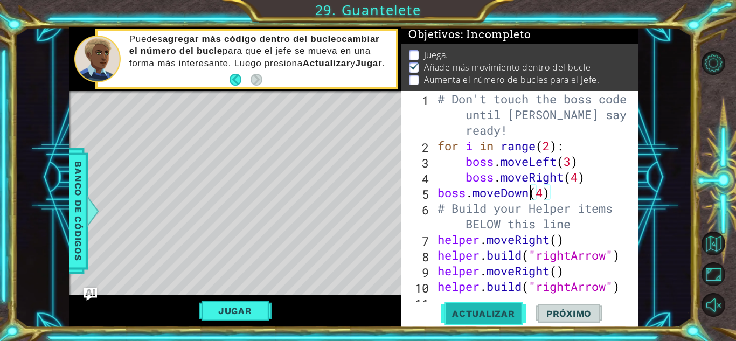
scroll to position [8, 0]
click at [256, 308] on button "Jugar" at bounding box center [235, 311] width 73 height 20
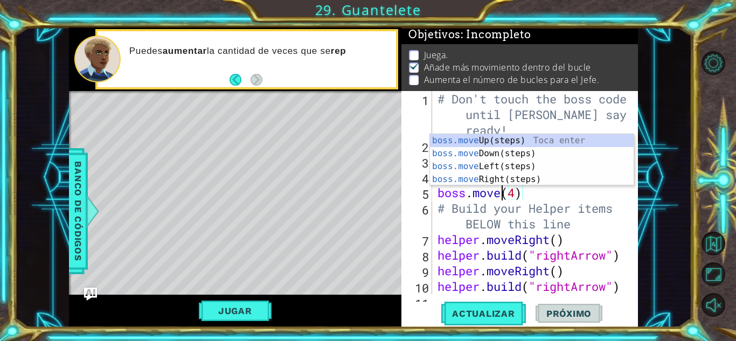
scroll to position [0, 3]
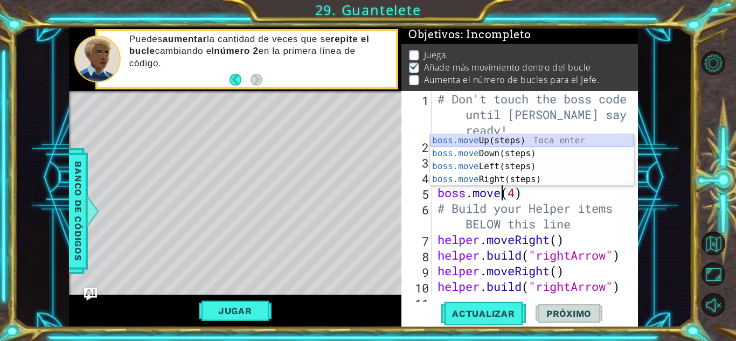
click at [544, 135] on div "boss.move Up(steps) Toca enter boss.move Down(steps) Toca enter boss.move Left(…" at bounding box center [532, 173] width 204 height 78
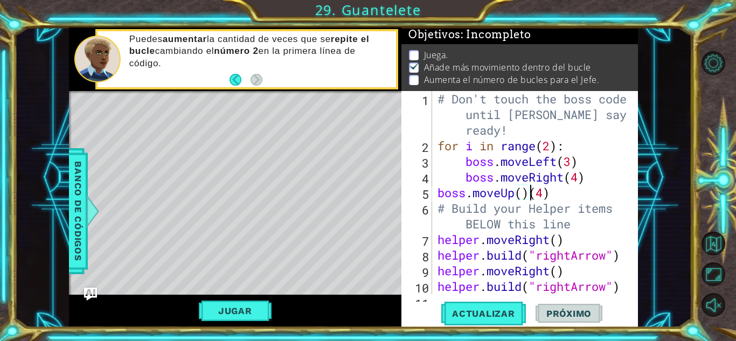
click at [549, 192] on div "# Don't touch the boss code until [PERSON_NAME] says you're ready! for i in ran…" at bounding box center [533, 224] width 197 height 266
click at [582, 183] on div "# Don't touch the boss code until [PERSON_NAME] says you're ready! for i in ran…" at bounding box center [533, 224] width 197 height 266
click at [502, 312] on span "Actualizar" at bounding box center [483, 313] width 85 height 11
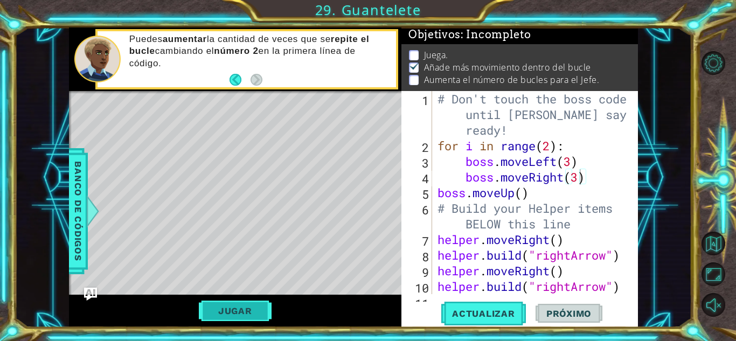
click at [229, 304] on button "Jugar" at bounding box center [235, 311] width 73 height 20
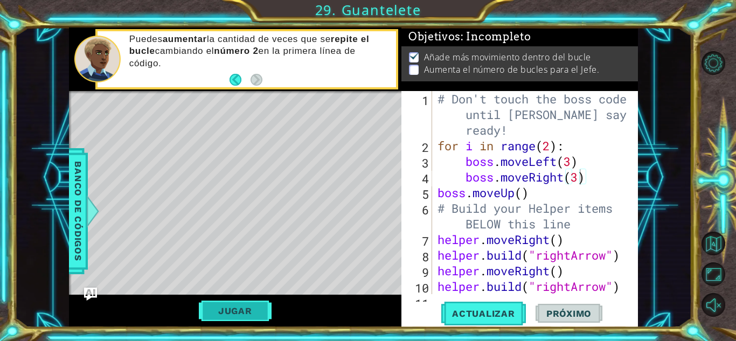
scroll to position [4, 0]
click at [549, 146] on div "# Don't touch the boss code until [PERSON_NAME] says you're ready! for i in ran…" at bounding box center [533, 224] width 197 height 266
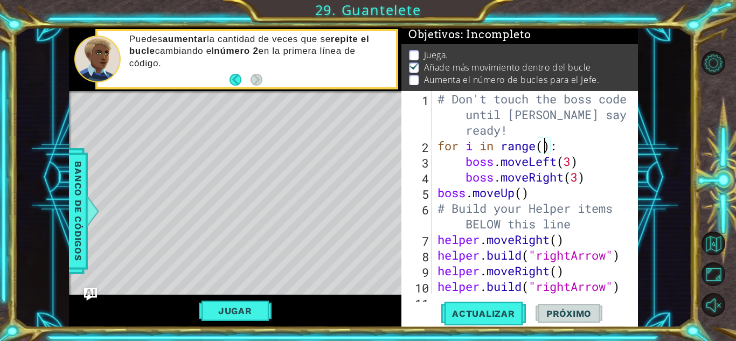
scroll to position [2, 0]
type textarea "for i in range(4):"
click at [498, 312] on span "Actualizar" at bounding box center [483, 313] width 85 height 11
click at [253, 311] on button "Jugar" at bounding box center [235, 311] width 73 height 20
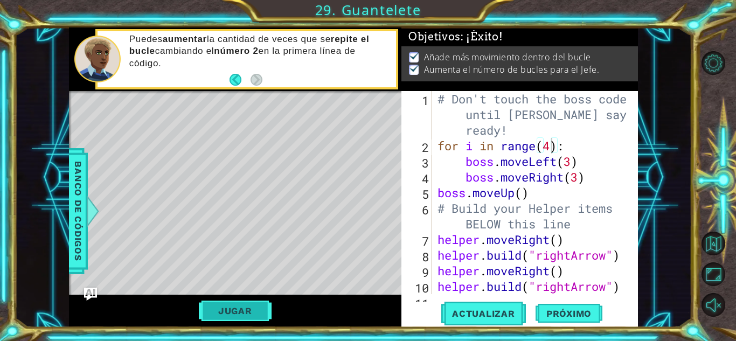
scroll to position [4, 0]
click at [571, 310] on span "Próximo" at bounding box center [568, 313] width 67 height 11
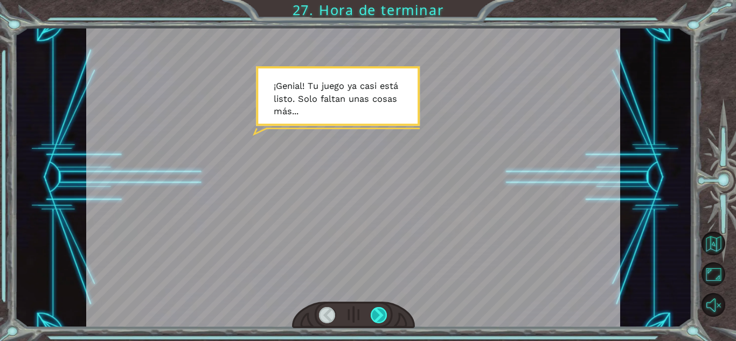
click at [381, 318] on div at bounding box center [379, 315] width 17 height 16
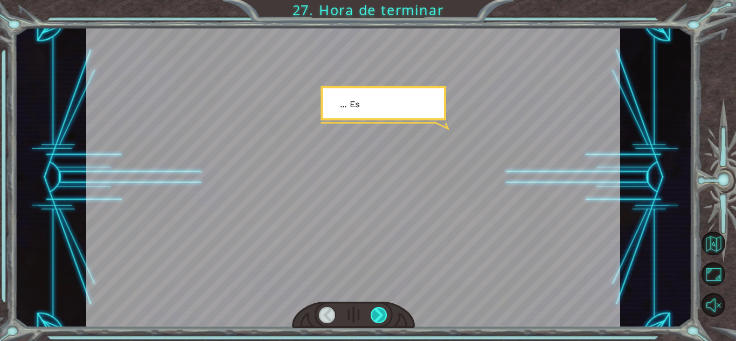
click at [381, 318] on div at bounding box center [379, 315] width 17 height 16
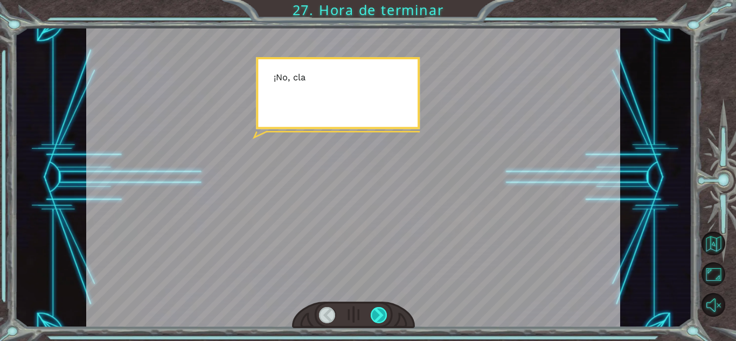
click at [381, 318] on div at bounding box center [379, 315] width 17 height 16
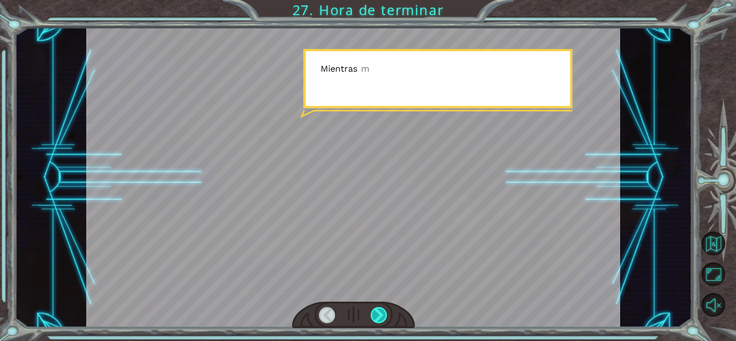
click at [381, 318] on div at bounding box center [379, 315] width 17 height 16
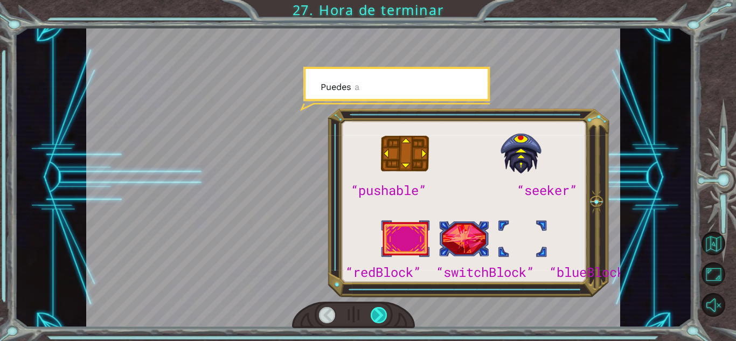
click at [381, 318] on div at bounding box center [379, 315] width 17 height 16
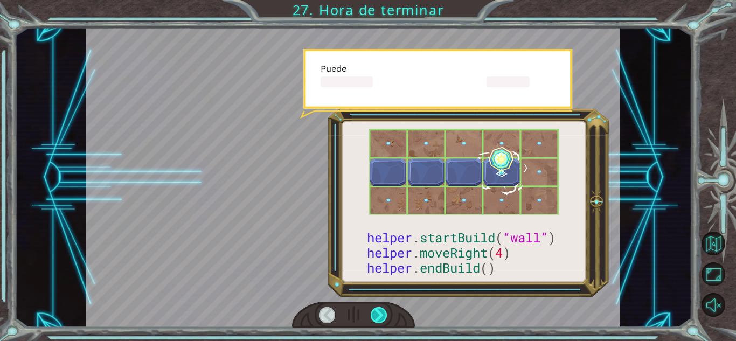
click at [381, 318] on div at bounding box center [379, 315] width 17 height 16
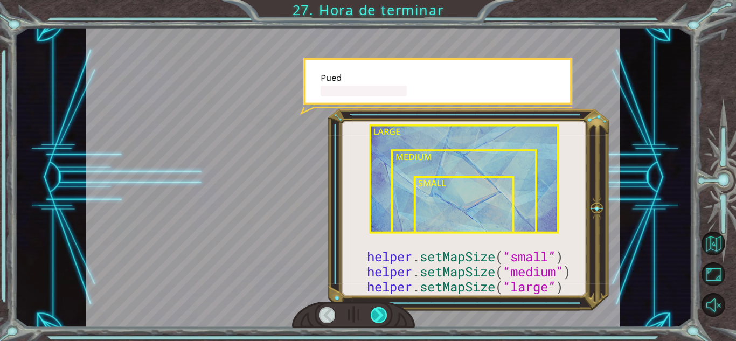
click at [381, 318] on div at bounding box center [379, 315] width 17 height 16
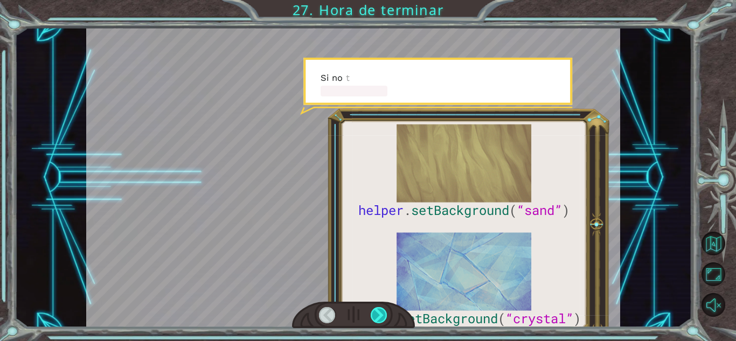
click at [381, 318] on div at bounding box center [379, 315] width 17 height 16
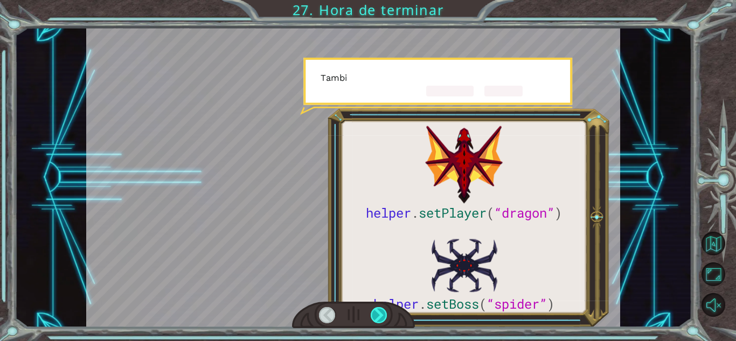
click at [381, 318] on div at bounding box center [379, 315] width 17 height 16
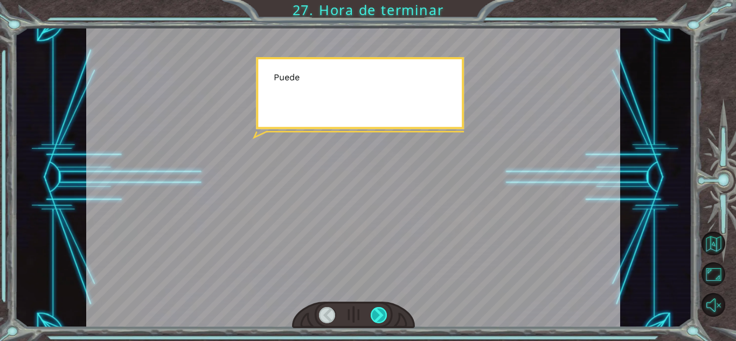
click at [381, 318] on div at bounding box center [379, 315] width 17 height 16
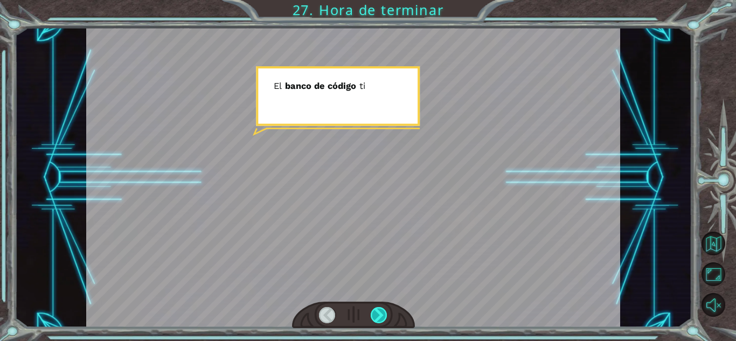
click at [381, 318] on div at bounding box center [379, 315] width 17 height 16
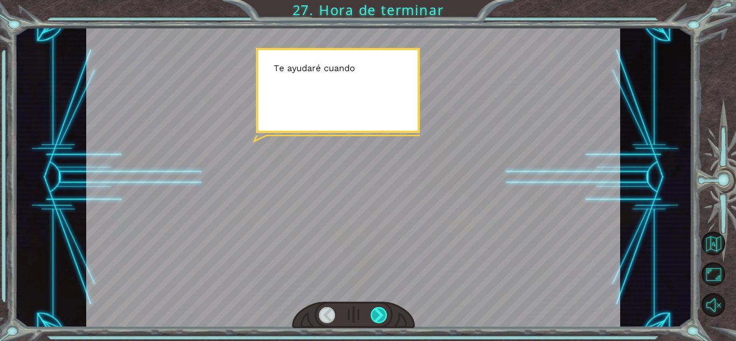
click at [381, 318] on div at bounding box center [379, 315] width 17 height 16
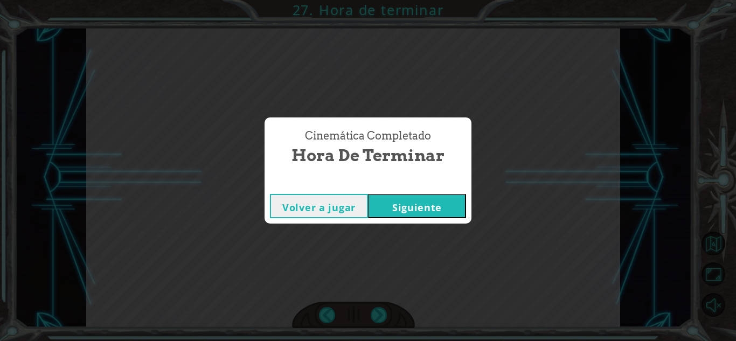
click at [449, 207] on button "Siguiente" at bounding box center [417, 206] width 98 height 24
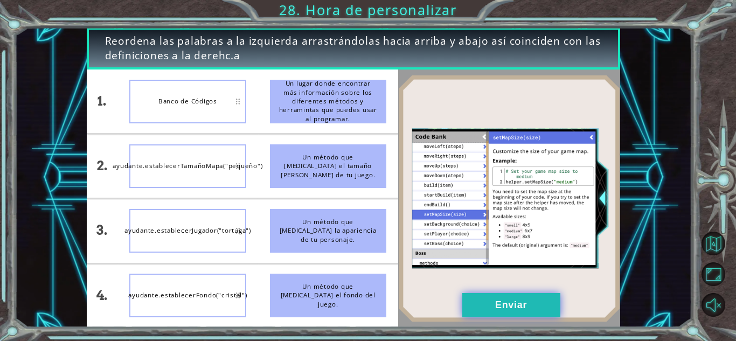
click at [525, 305] on button "Enviar" at bounding box center [511, 305] width 98 height 24
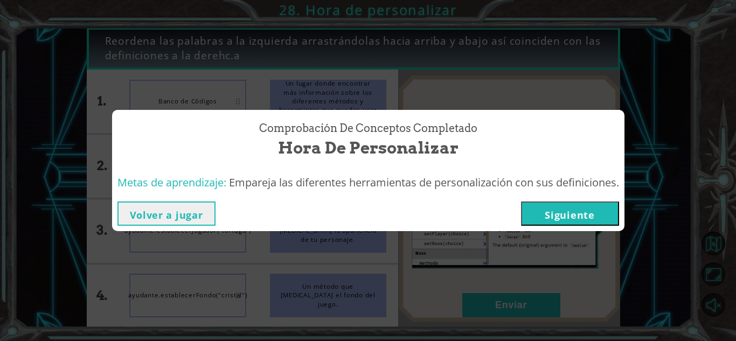
click at [553, 207] on button "Siguiente" at bounding box center [570, 213] width 98 height 24
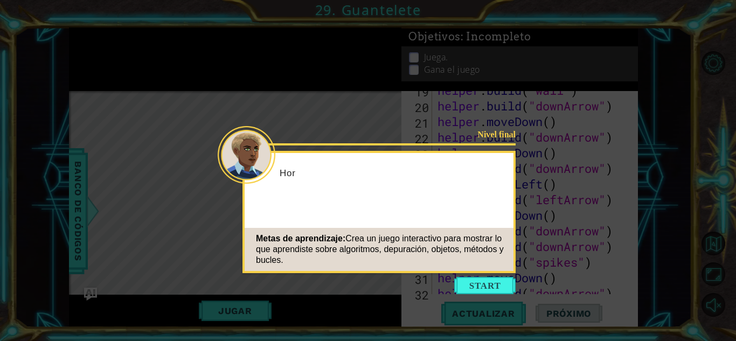
scroll to position [359, 0]
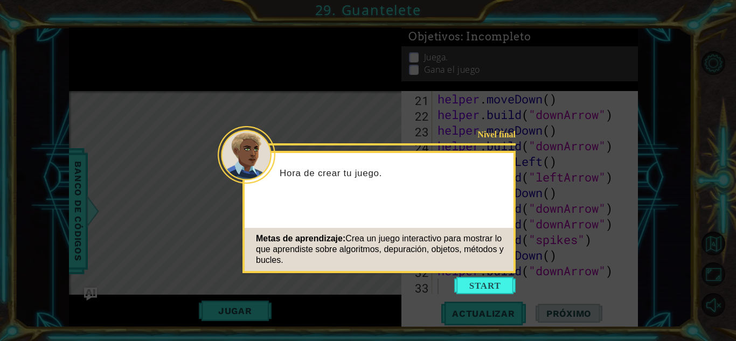
click at [484, 285] on button "Start" at bounding box center [484, 285] width 61 height 17
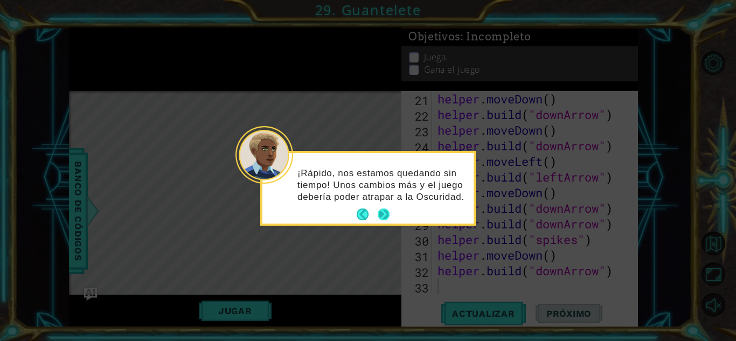
click at [387, 213] on button "Next" at bounding box center [384, 214] width 12 height 12
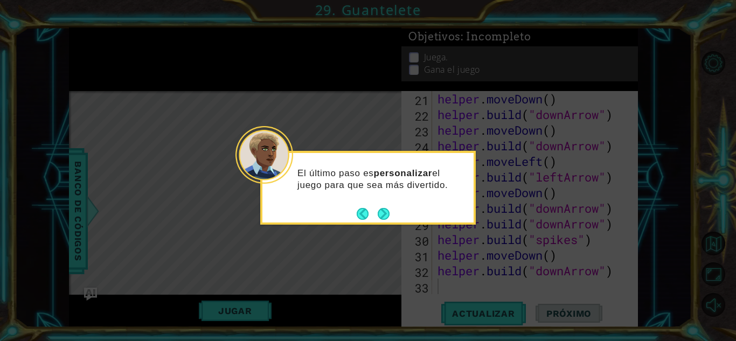
click at [387, 213] on button "Next" at bounding box center [384, 214] width 12 height 12
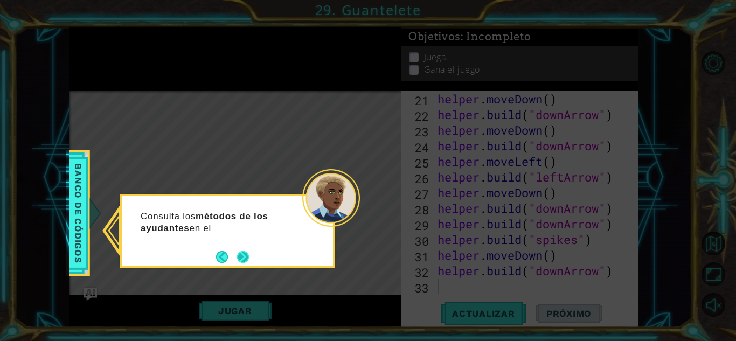
click at [247, 257] on button "Next" at bounding box center [243, 257] width 12 height 12
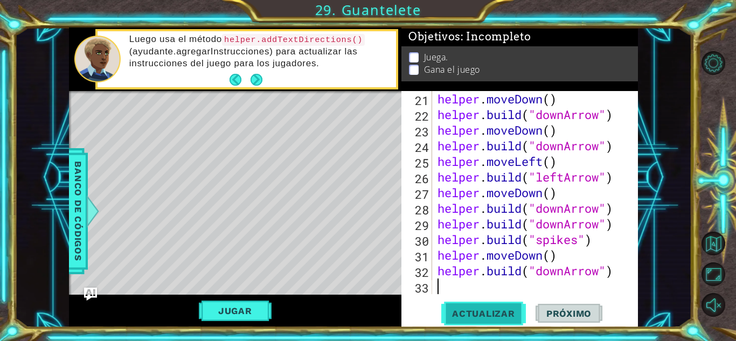
click at [490, 315] on span "Actualizar" at bounding box center [483, 313] width 85 height 11
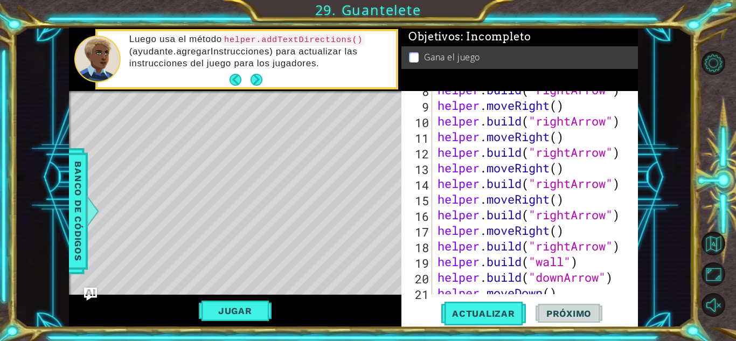
scroll to position [198, 0]
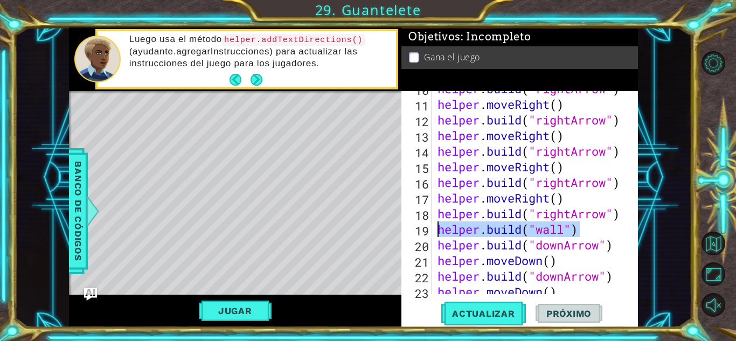
drag, startPoint x: 583, startPoint y: 229, endPoint x: 436, endPoint y: 233, distance: 147.6
click at [436, 233] on div "helper . build ( "rightArrow" ) helper . moveRight ( ) helper . build ( "rightA…" at bounding box center [533, 198] width 197 height 234
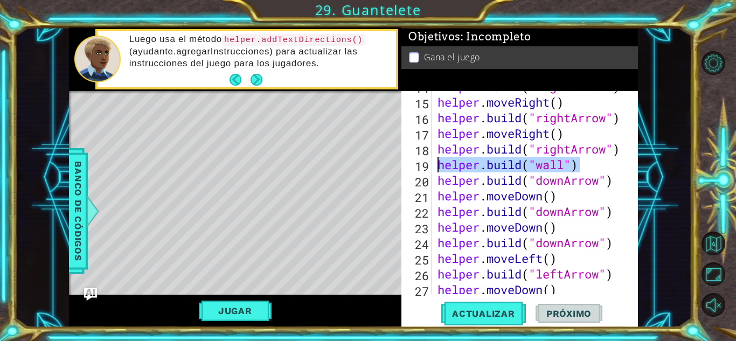
scroll to position [262, 0]
click at [566, 225] on div "helper . build ( "rightArrow" ) helper . moveRight ( ) helper . build ( "rightA…" at bounding box center [533, 196] width 197 height 234
click at [622, 216] on div "helper . build ( "rightArrow" ) helper . moveRight ( ) helper . build ( "rightA…" at bounding box center [533, 196] width 197 height 234
type textarea "[DOMAIN_NAME]("downArrow")"
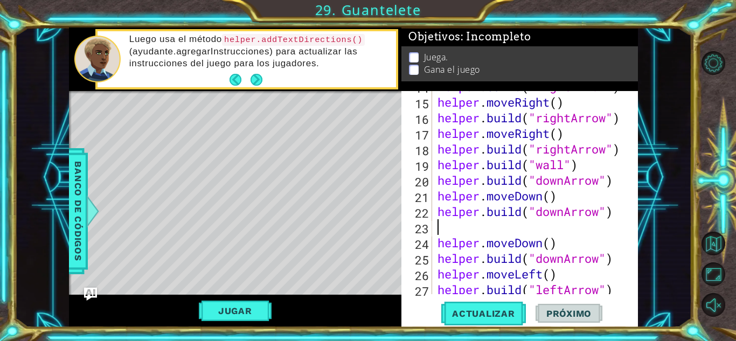
paste textarea "[DOMAIN_NAME]("wall")"
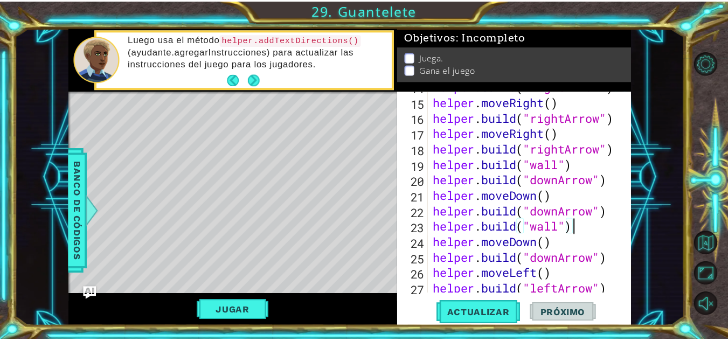
scroll to position [359, 0]
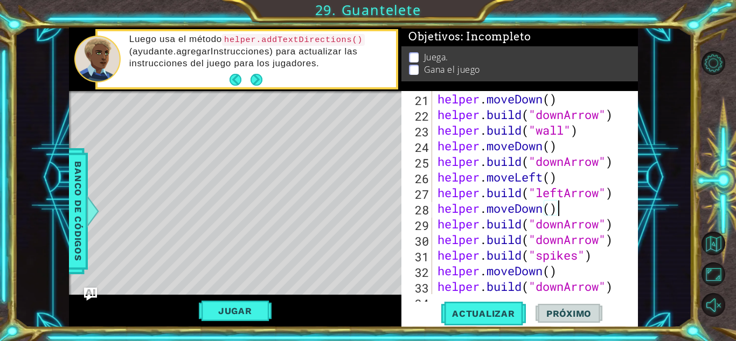
click at [568, 208] on div "helper . moveDown ( ) helper . build ( "downArrow" ) helper . build ( "wall" ) …" at bounding box center [533, 208] width 197 height 234
type textarea "helper.moveDown()"
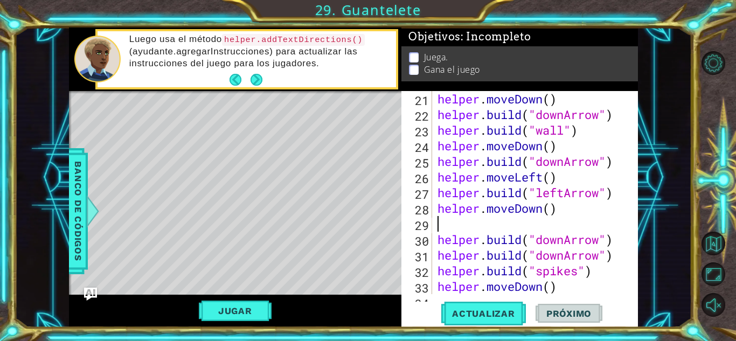
paste textarea "[DOMAIN_NAME]("wall")"
type textarea "[DOMAIN_NAME]("wall")"
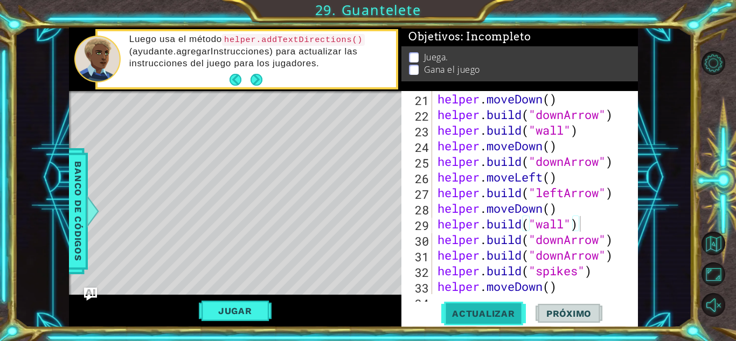
click at [498, 307] on button "Actualizar" at bounding box center [483, 314] width 85 height 24
click at [477, 317] on span "Actualizar" at bounding box center [483, 313] width 85 height 11
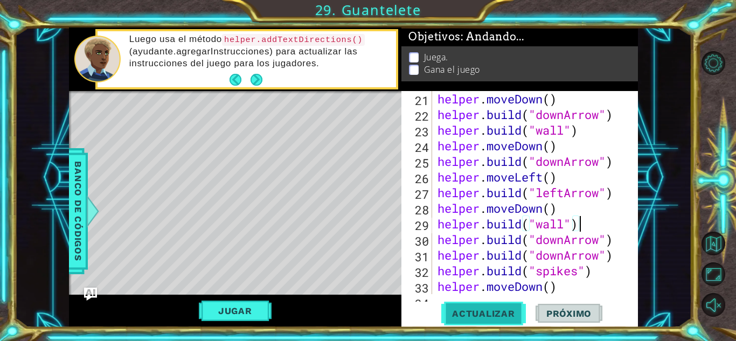
click at [477, 317] on span "Actualizar" at bounding box center [483, 313] width 85 height 11
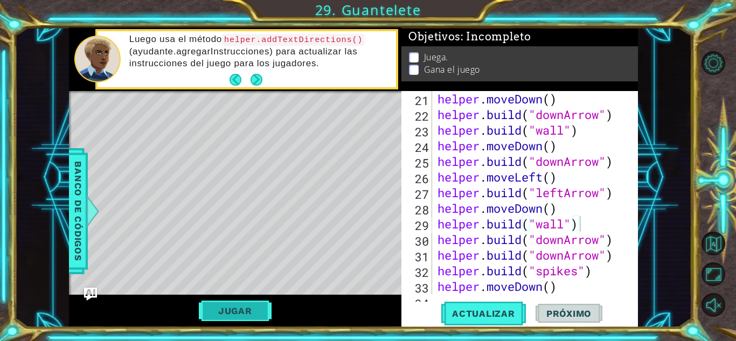
click at [244, 312] on button "Jugar" at bounding box center [235, 311] width 73 height 20
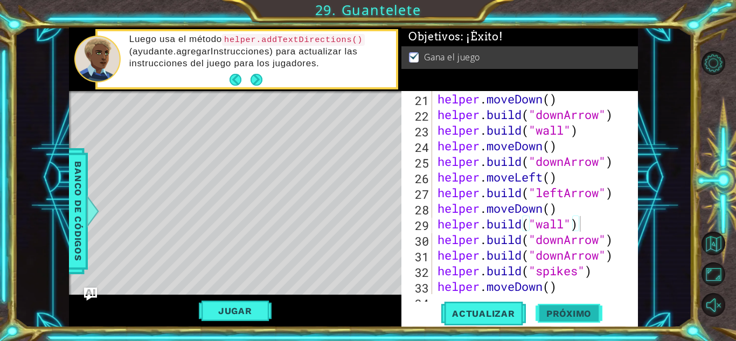
click at [560, 317] on span "Próximo" at bounding box center [568, 313] width 67 height 11
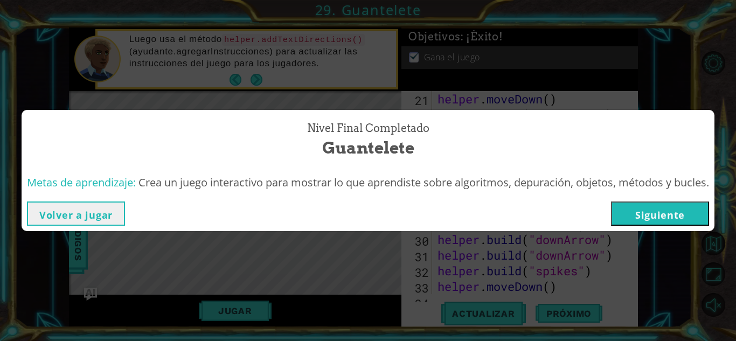
click at [651, 210] on button "Siguiente" at bounding box center [660, 213] width 98 height 24
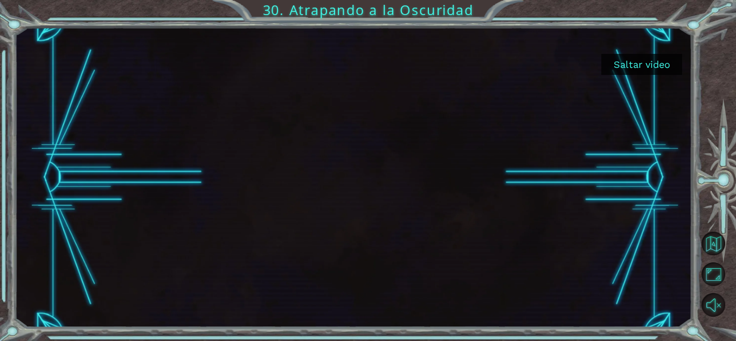
click at [632, 66] on button "Saltar video" at bounding box center [641, 64] width 81 height 21
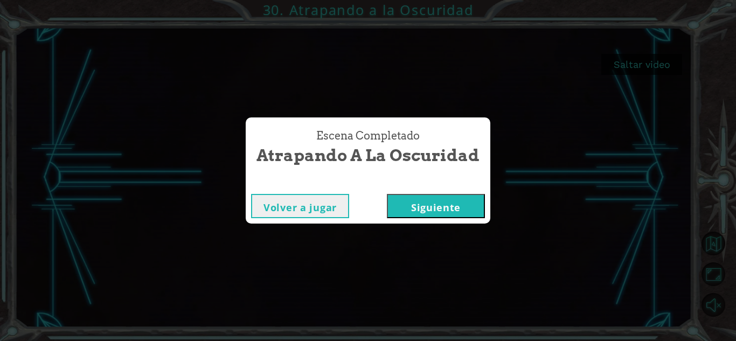
click at [421, 205] on button "Siguiente" at bounding box center [436, 206] width 98 height 24
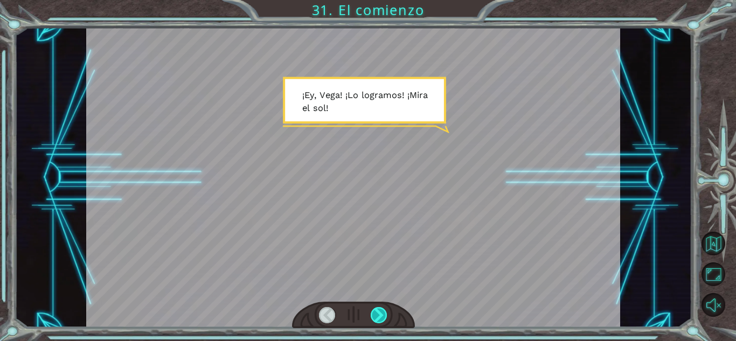
click at [379, 314] on div at bounding box center [379, 315] width 17 height 16
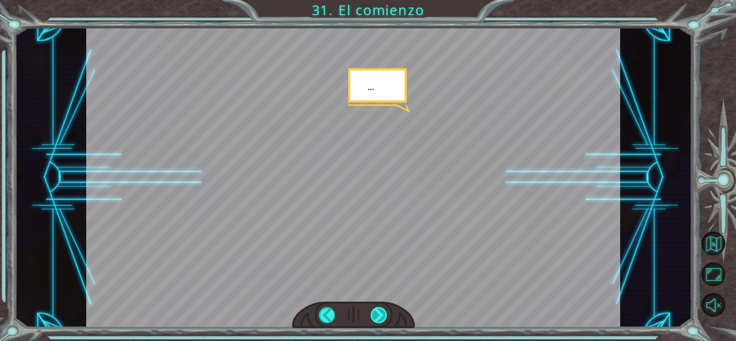
click at [379, 314] on div at bounding box center [379, 315] width 17 height 16
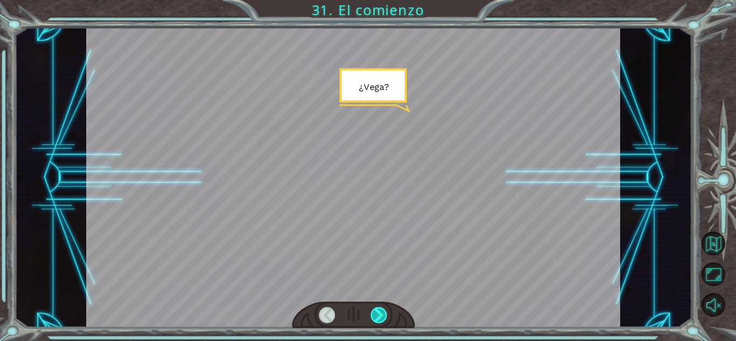
click at [380, 314] on div at bounding box center [379, 315] width 17 height 16
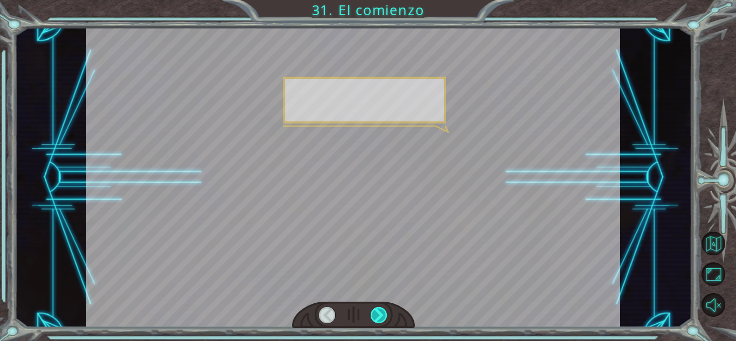
click at [380, 314] on div at bounding box center [379, 315] width 17 height 16
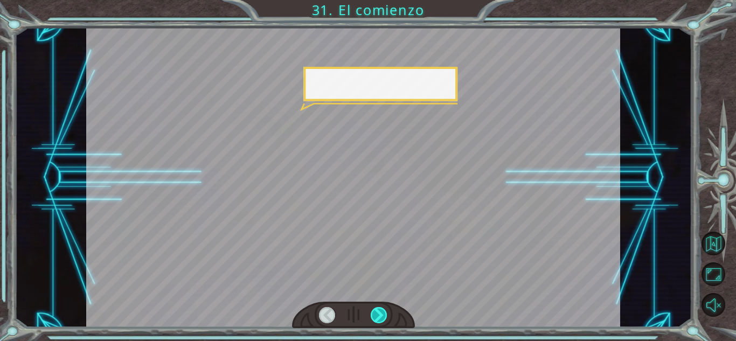
click at [380, 314] on div at bounding box center [379, 315] width 17 height 16
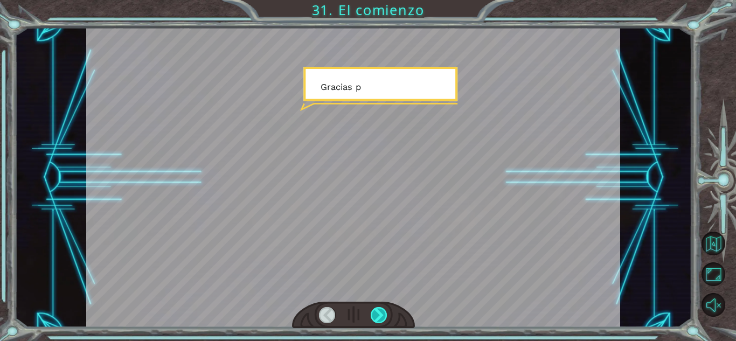
click at [380, 314] on div at bounding box center [379, 315] width 17 height 16
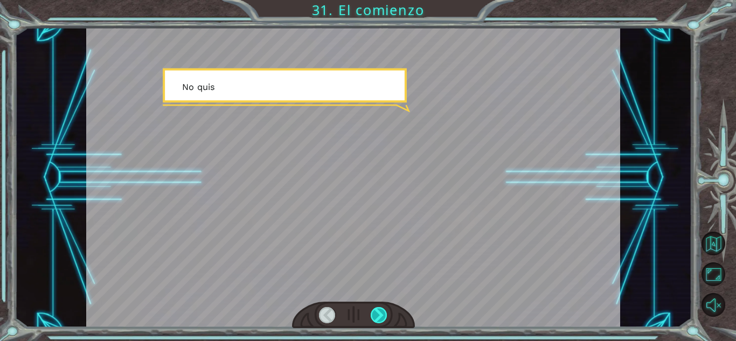
click at [380, 314] on div at bounding box center [379, 315] width 17 height 16
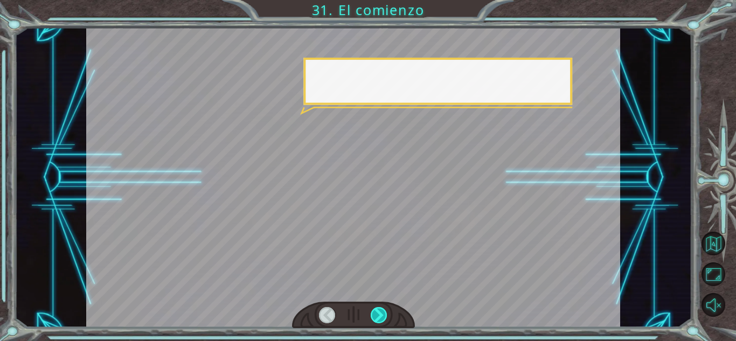
click at [380, 314] on div at bounding box center [379, 315] width 17 height 16
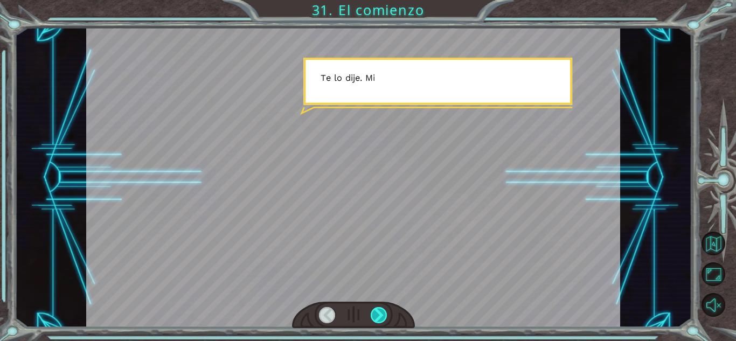
click at [380, 314] on div at bounding box center [379, 315] width 17 height 16
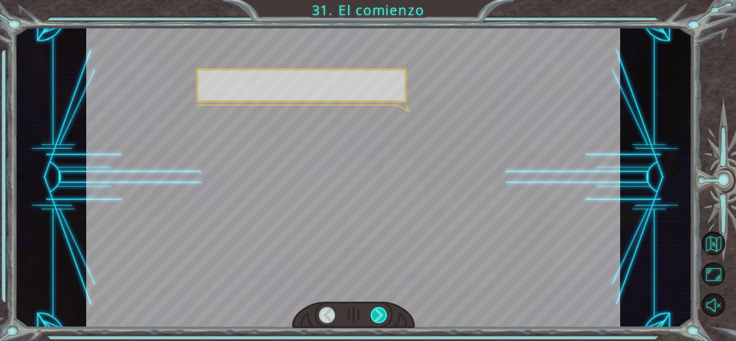
click at [380, 314] on div at bounding box center [379, 315] width 17 height 16
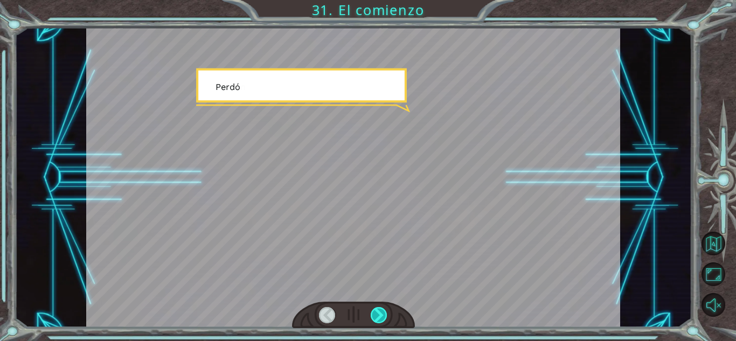
click at [380, 314] on div at bounding box center [379, 315] width 17 height 16
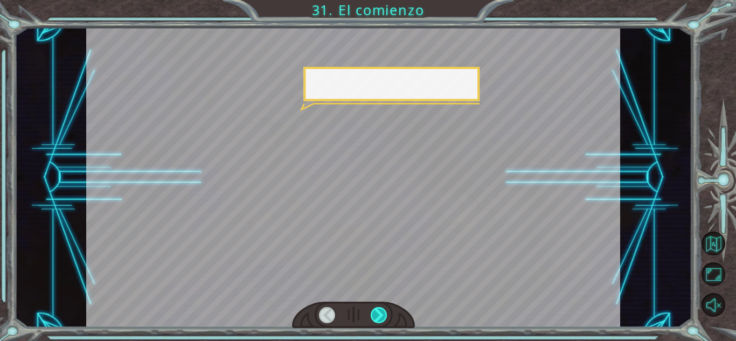
click at [380, 314] on div at bounding box center [379, 315] width 17 height 16
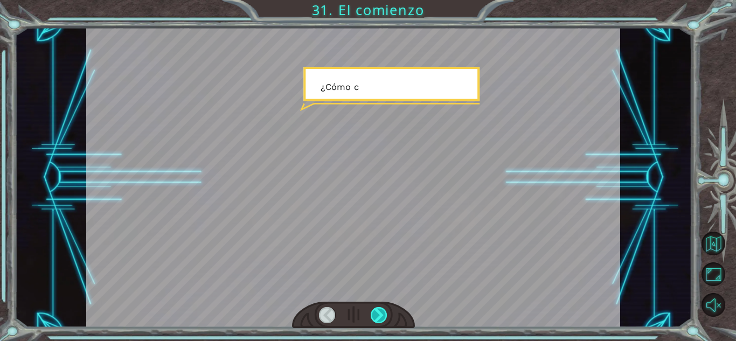
click at [380, 314] on div at bounding box center [379, 315] width 17 height 16
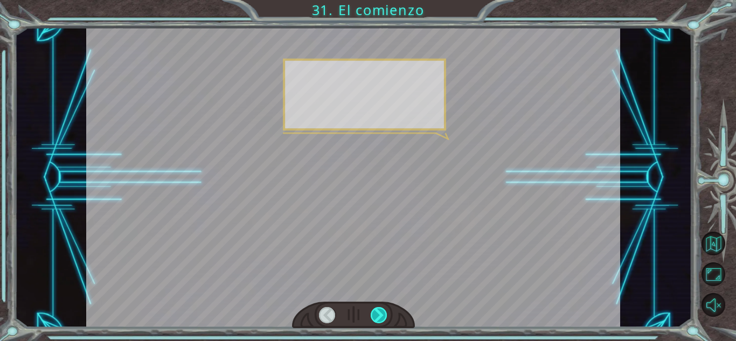
click at [380, 314] on div at bounding box center [379, 315] width 17 height 16
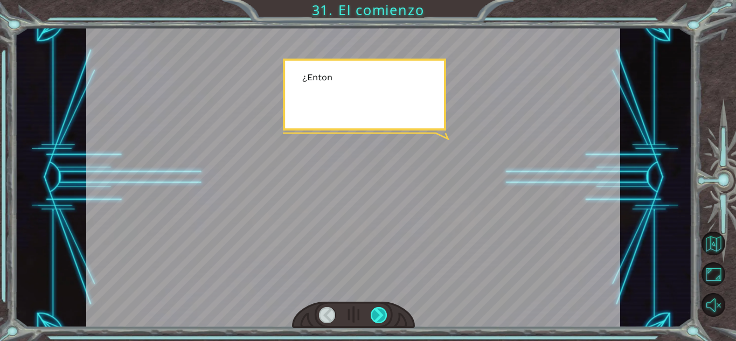
click at [380, 314] on div at bounding box center [379, 315] width 17 height 16
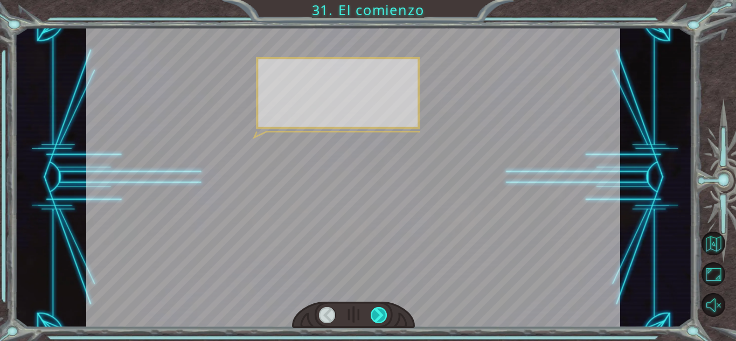
click at [380, 314] on div at bounding box center [379, 315] width 17 height 16
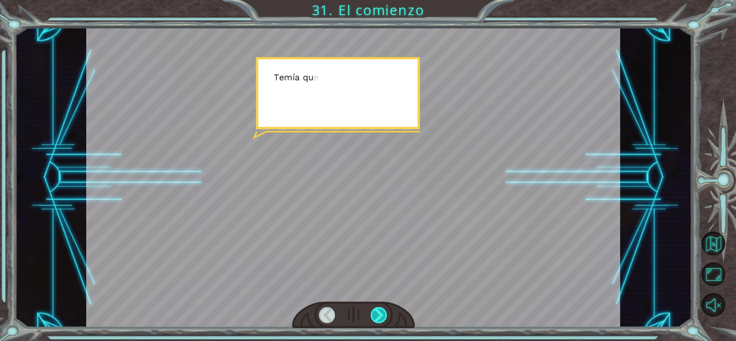
click at [380, 314] on div at bounding box center [379, 315] width 17 height 16
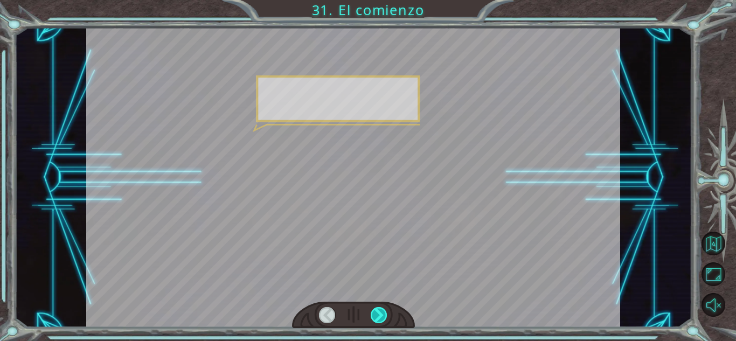
click at [380, 314] on div at bounding box center [379, 315] width 17 height 16
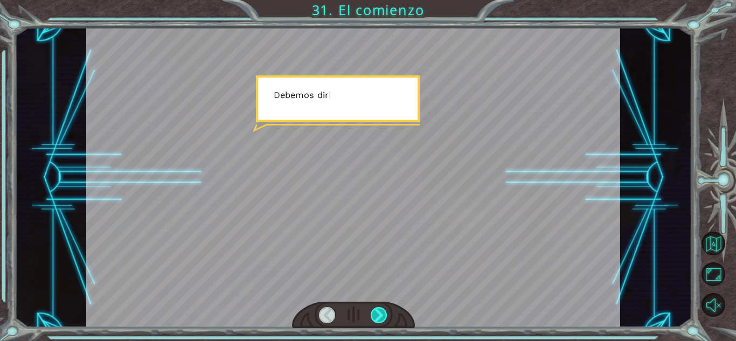
click at [380, 314] on div at bounding box center [379, 315] width 17 height 16
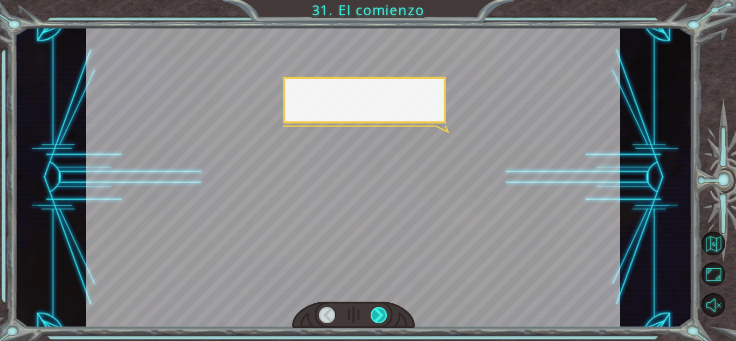
click at [380, 314] on div at bounding box center [379, 315] width 17 height 16
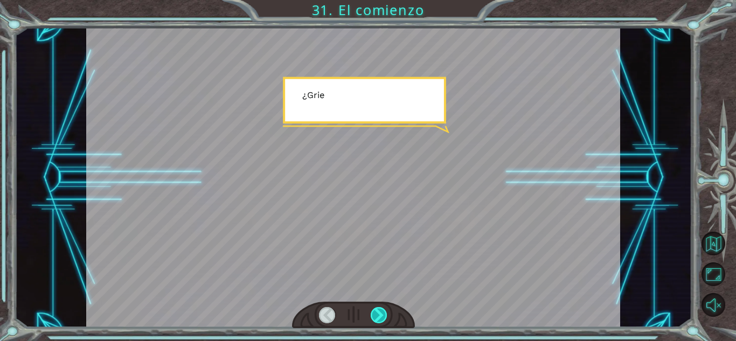
click at [380, 314] on div at bounding box center [379, 315] width 17 height 16
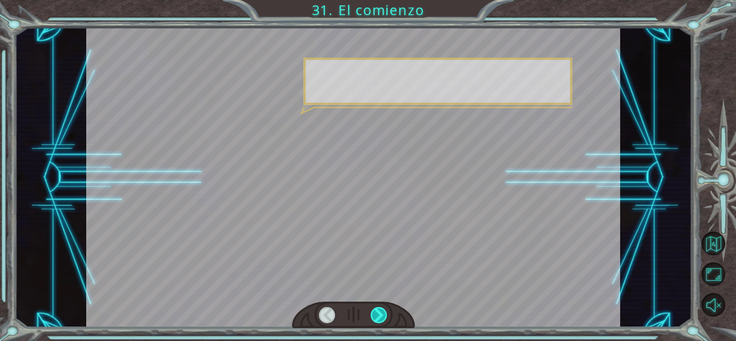
click at [380, 314] on div at bounding box center [379, 315] width 17 height 16
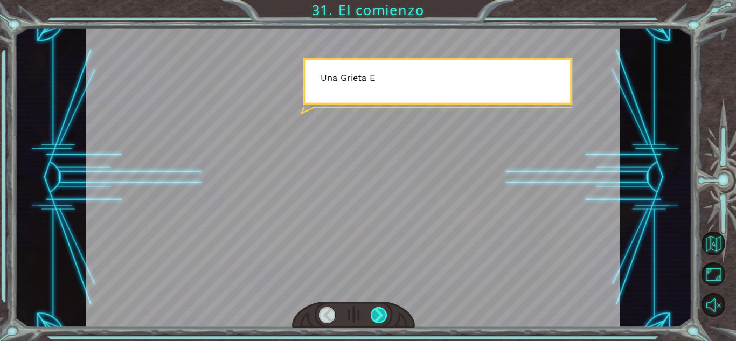
click at [380, 314] on div at bounding box center [379, 315] width 17 height 16
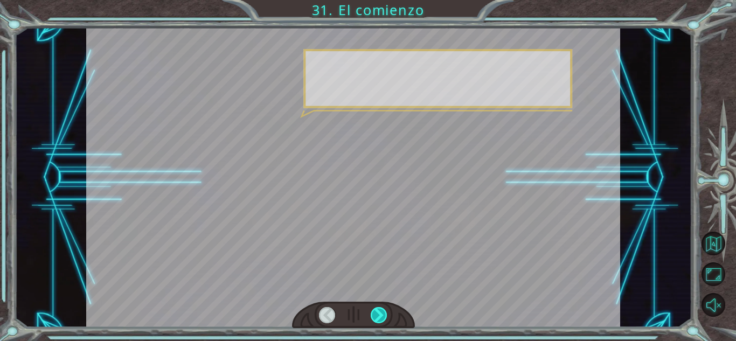
click at [380, 314] on div at bounding box center [379, 315] width 17 height 16
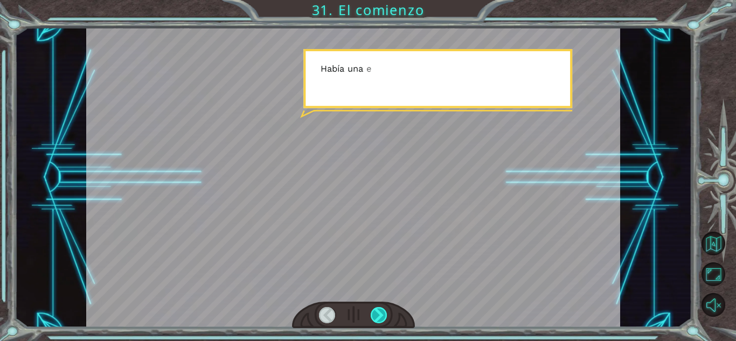
click at [380, 314] on div at bounding box center [379, 315] width 17 height 16
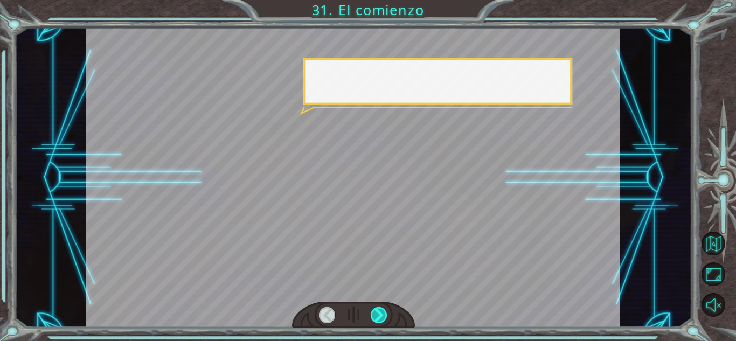
click at [380, 314] on div at bounding box center [379, 315] width 17 height 16
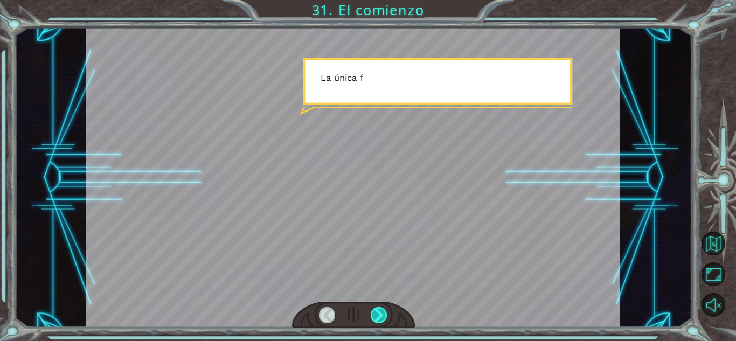
click at [380, 314] on div at bounding box center [379, 315] width 17 height 16
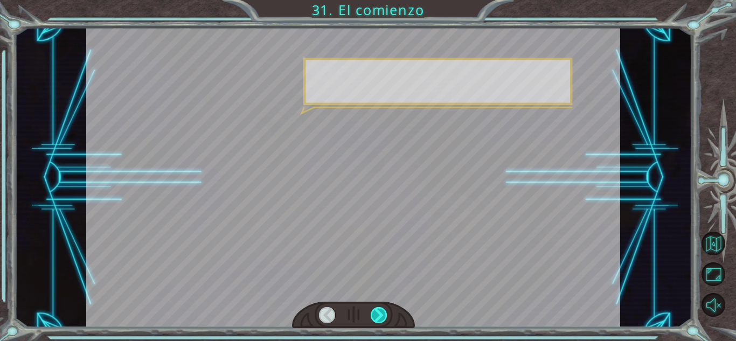
click at [380, 314] on div at bounding box center [379, 315] width 17 height 16
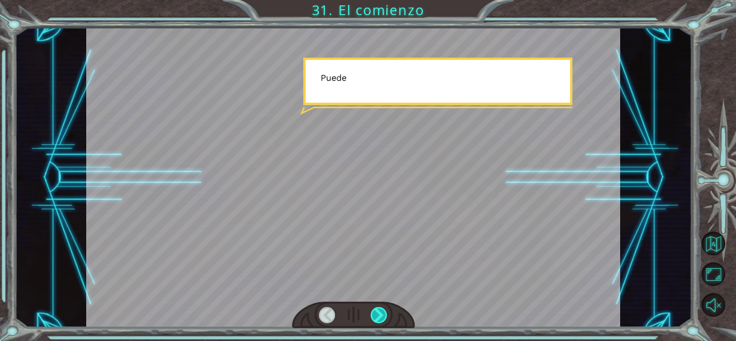
click at [380, 314] on div at bounding box center [379, 315] width 17 height 16
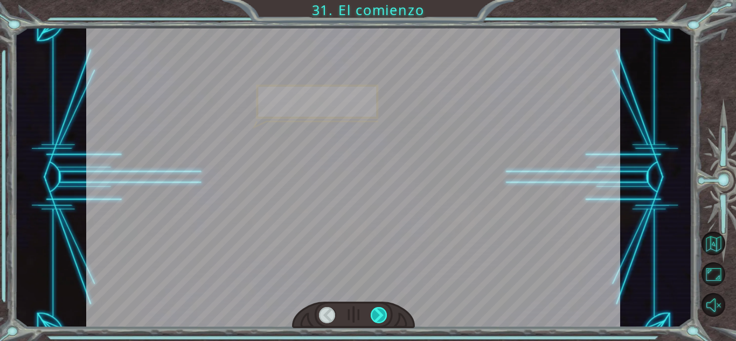
click at [380, 314] on div at bounding box center [379, 315] width 17 height 16
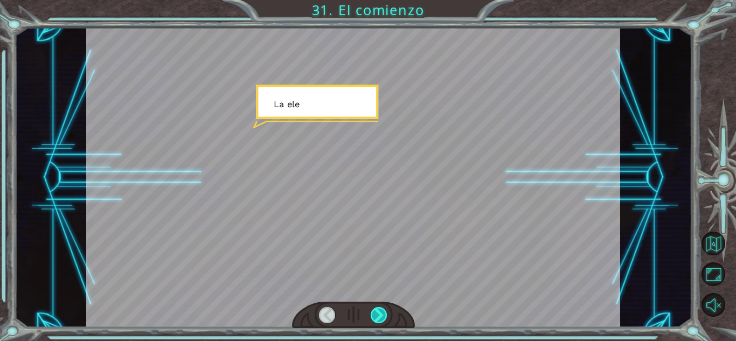
click at [380, 314] on div at bounding box center [379, 315] width 17 height 16
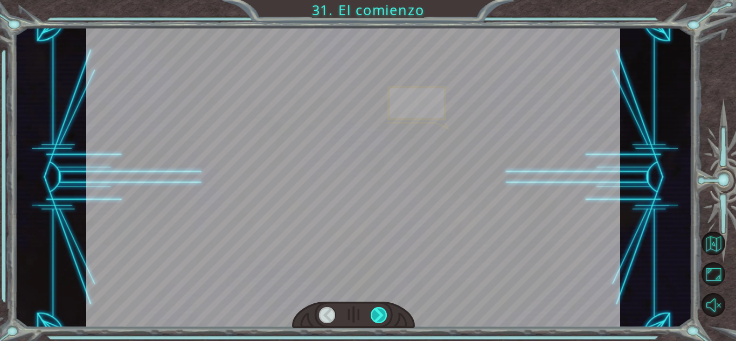
click at [380, 314] on div at bounding box center [379, 315] width 17 height 16
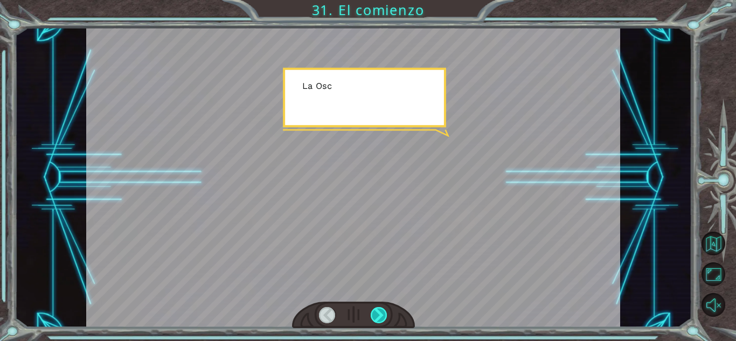
click at [380, 314] on div at bounding box center [379, 315] width 17 height 16
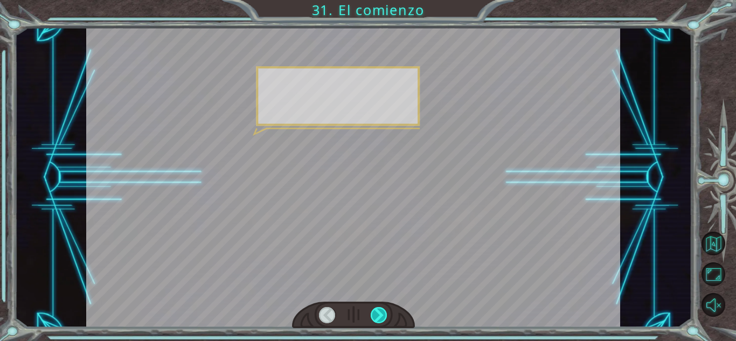
click at [380, 314] on div at bounding box center [379, 315] width 17 height 16
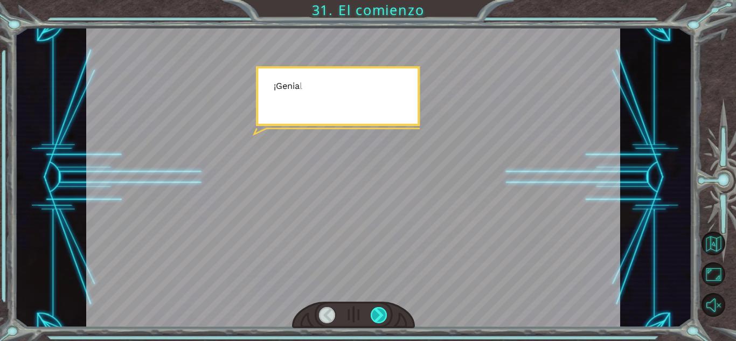
click at [380, 314] on div at bounding box center [379, 315] width 17 height 16
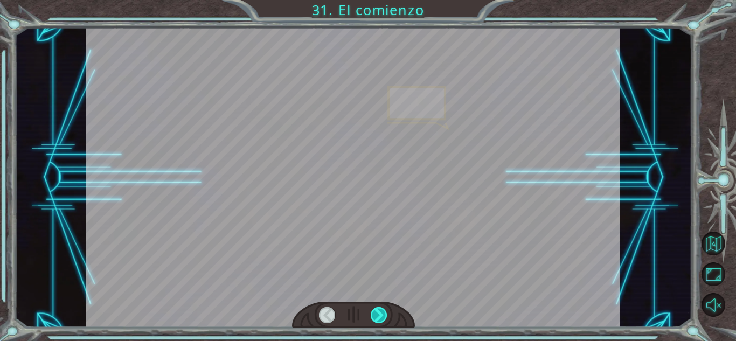
click at [380, 314] on div at bounding box center [379, 315] width 17 height 16
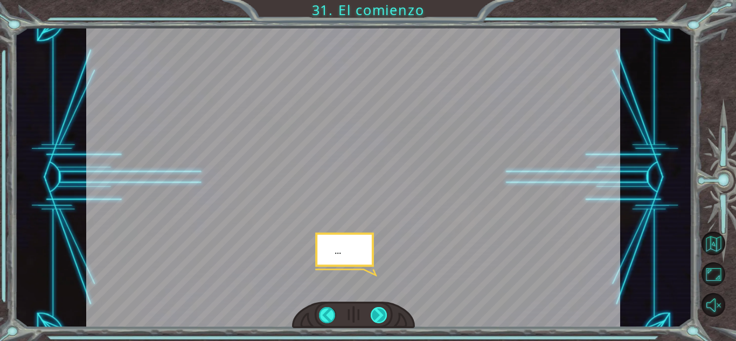
click at [380, 314] on div at bounding box center [379, 315] width 17 height 16
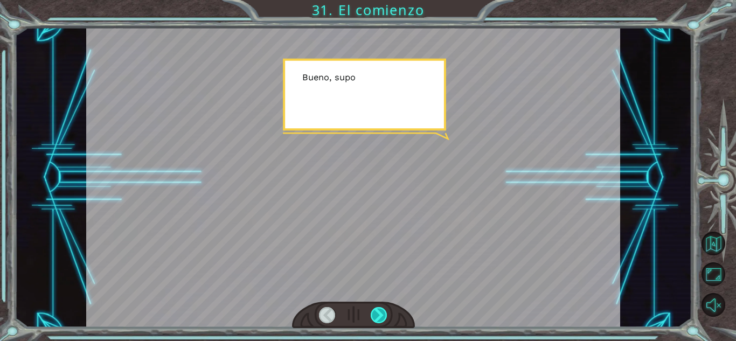
click at [380, 314] on div at bounding box center [379, 315] width 17 height 16
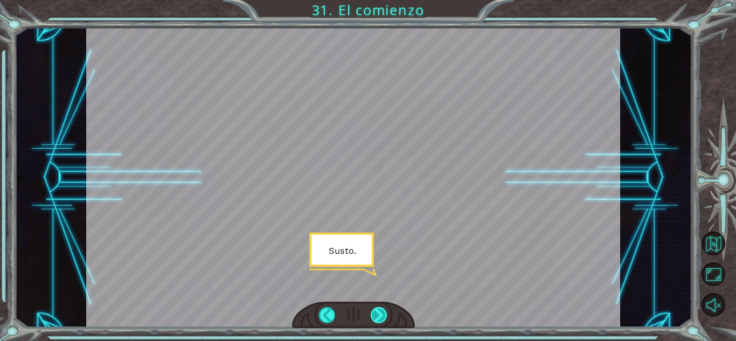
click at [380, 314] on div at bounding box center [379, 315] width 17 height 16
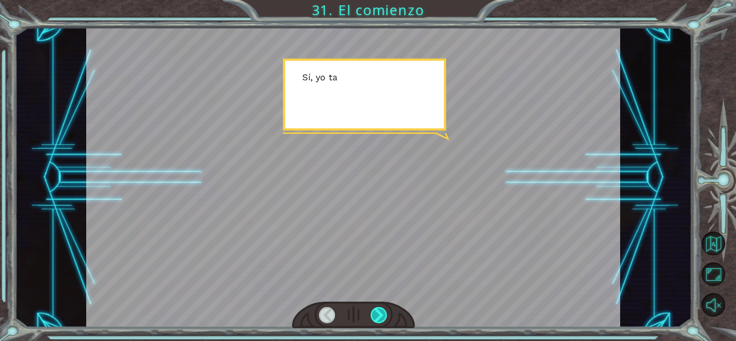
click at [380, 314] on div at bounding box center [379, 315] width 17 height 16
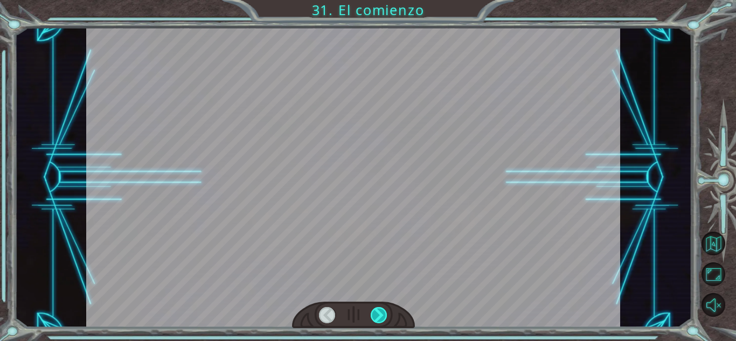
click at [380, 314] on div at bounding box center [379, 315] width 17 height 16
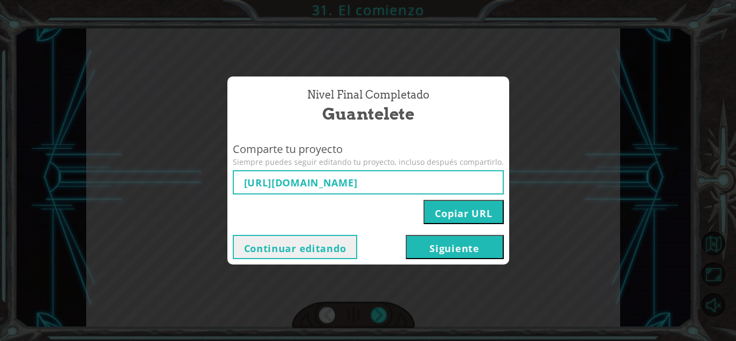
click at [432, 211] on button "Copiar URL" at bounding box center [463, 212] width 80 height 24
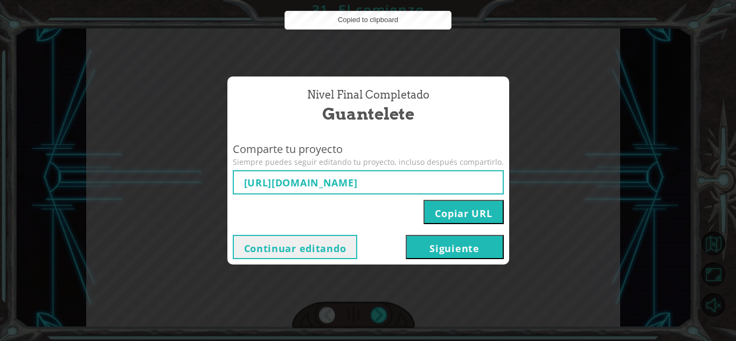
click at [581, 260] on div "Nivel final Completado Guantelete Comparte tu proyecto Siempre puedes seguir ed…" at bounding box center [368, 170] width 736 height 341
click at [436, 256] on button "Siguiente" at bounding box center [455, 247] width 98 height 24
